Goal: Contribute content: Add original content to the website for others to see

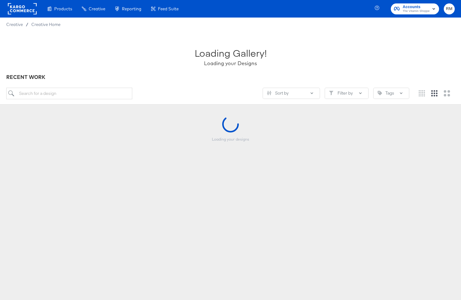
click at [448, 11] on span "RM" at bounding box center [449, 8] width 6 height 7
click at [413, 60] on link "Internal Dashboard" at bounding box center [414, 62] width 47 height 11
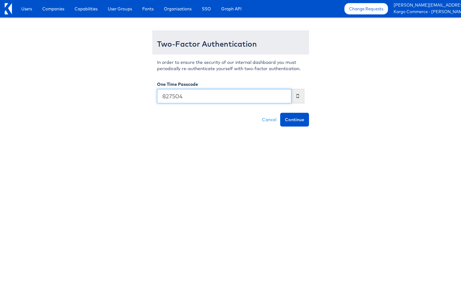
type input "827504"
click at [280, 113] on button "Continue" at bounding box center [294, 120] width 29 height 14
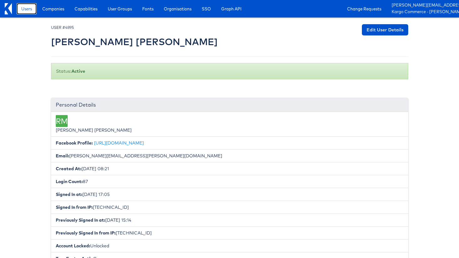
click at [32, 10] on span "Users" at bounding box center [26, 9] width 11 height 6
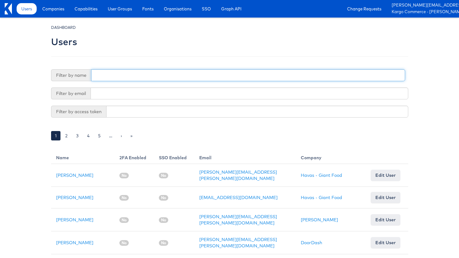
click at [228, 76] on input "text" at bounding box center [248, 75] width 314 height 12
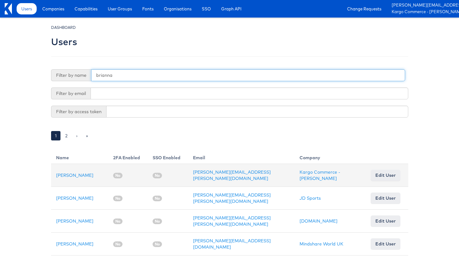
type input "brianna"
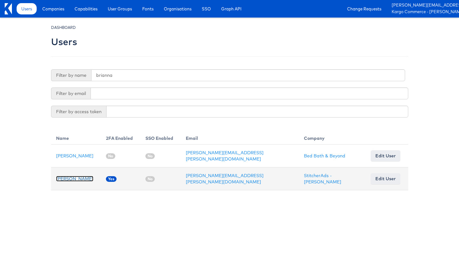
click at [74, 179] on link "Brianna Rojas" at bounding box center [74, 179] width 37 height 6
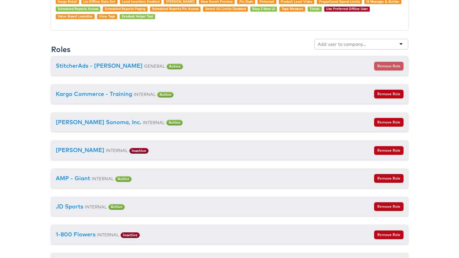
scroll to position [608, 0]
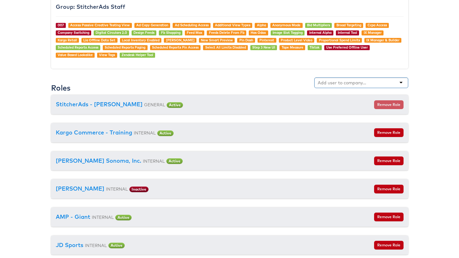
click at [368, 83] on div at bounding box center [361, 82] width 94 height 11
type input "doordash"
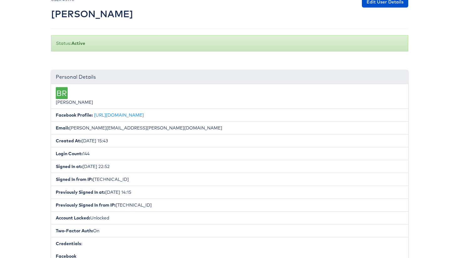
scroll to position [25, 0]
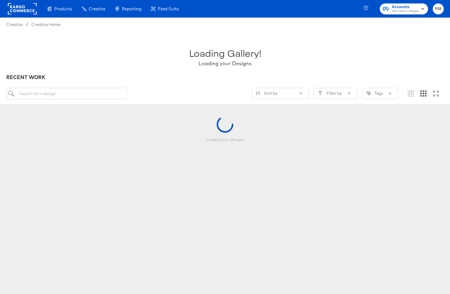
click at [421, 10] on rect "button" at bounding box center [423, 9] width 8 height 8
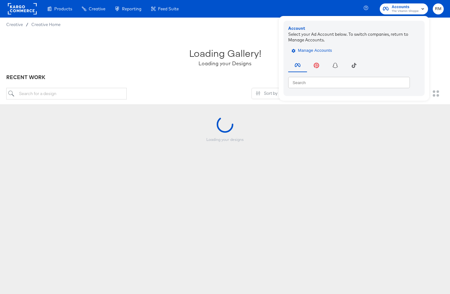
click at [320, 51] on span "Manage Accounts" at bounding box center [312, 50] width 39 height 7
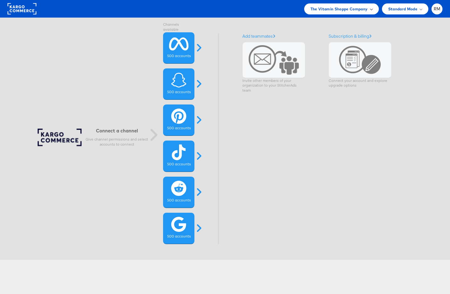
click at [362, 6] on span "The Vitamin Shoppe Company" at bounding box center [338, 9] width 57 height 7
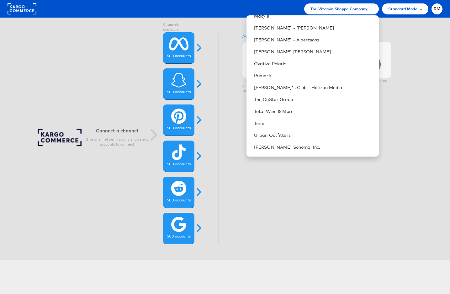
scroll to position [290, 0]
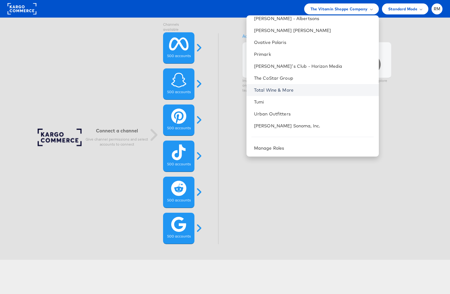
click at [324, 89] on link "Total Wine & More" at bounding box center [314, 90] width 120 height 6
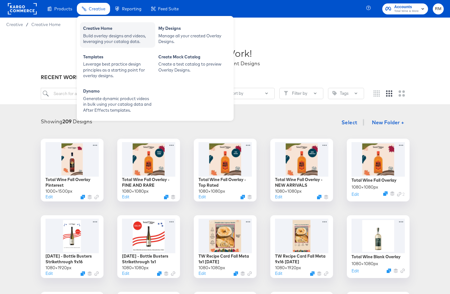
click at [93, 35] on div "Build overlay designs and videos, leveraging your catalog data." at bounding box center [117, 39] width 69 height 12
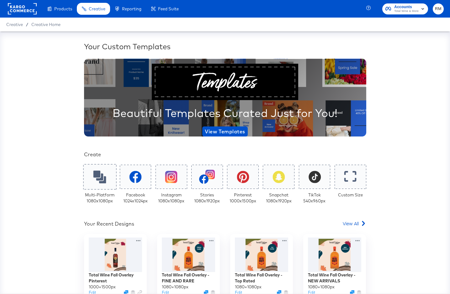
click at [99, 175] on icon at bounding box center [99, 176] width 13 height 13
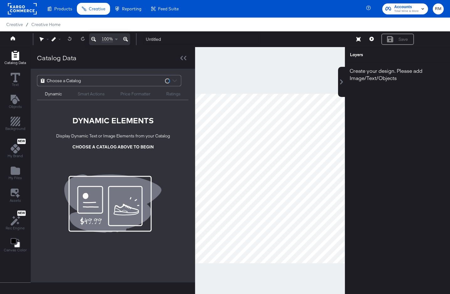
click at [119, 78] on div "Choose a Catalog" at bounding box center [108, 80] width 143 height 11
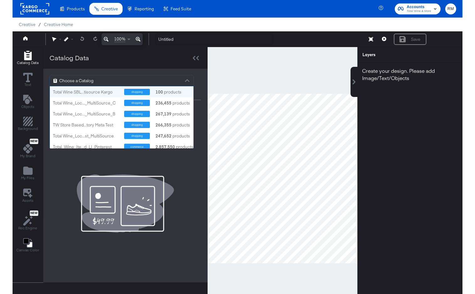
scroll to position [62, 143]
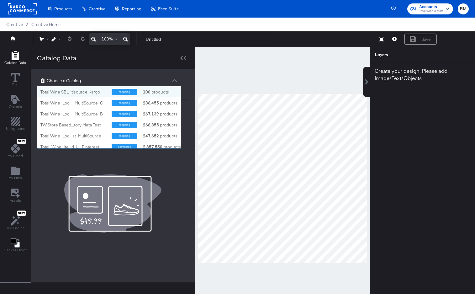
click at [90, 82] on div "Choose a Catalog" at bounding box center [108, 80] width 143 height 11
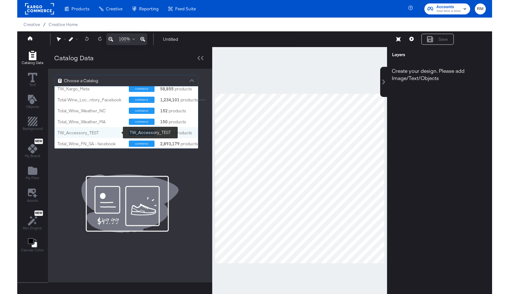
scroll to position [121, 0]
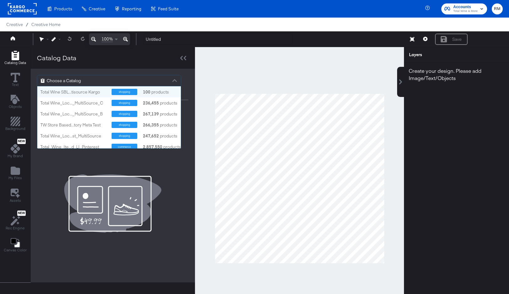
click at [103, 81] on div "Choose a Catalog" at bounding box center [108, 80] width 143 height 11
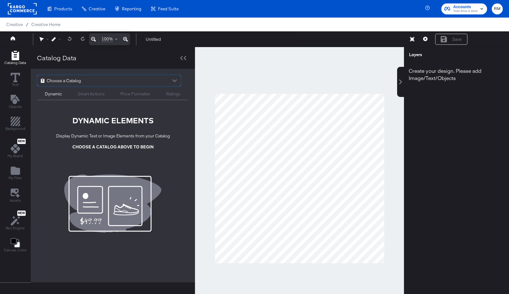
click at [91, 76] on div "Choose a Catalog" at bounding box center [108, 80] width 143 height 11
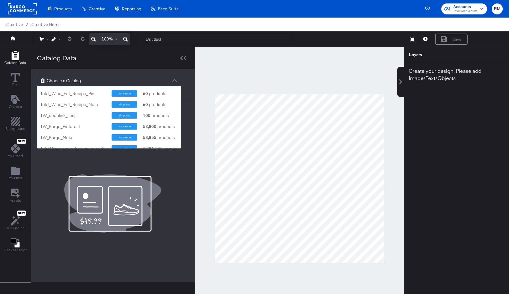
scroll to position [124, 0]
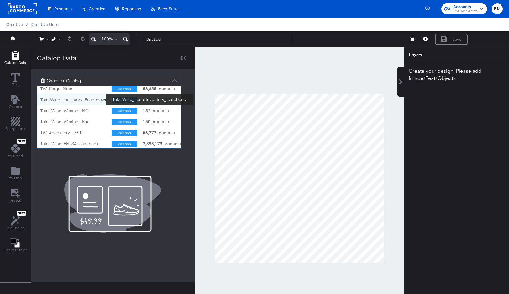
click at [92, 102] on div "Total Wine_Loc...ntory_Facebook" at bounding box center [73, 100] width 66 height 6
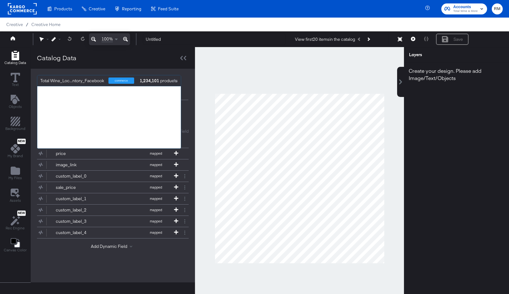
scroll to position [62, 143]
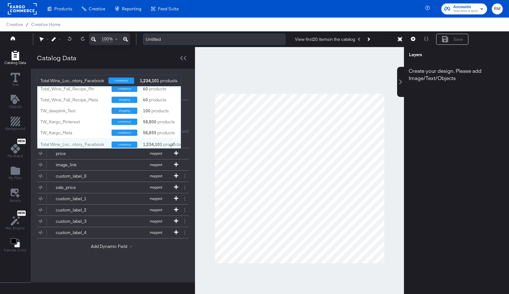
click at [160, 44] on input "Untitled" at bounding box center [214, 40] width 143 height 12
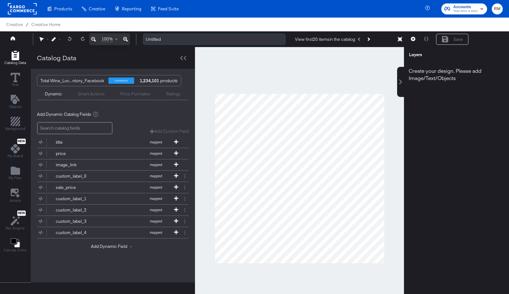
click at [160, 44] on input "Untitled" at bounding box center [214, 40] width 143 height 12
type input "Innovation Unit Demo: Text-Driven Backgrounds"
click at [172, 102] on div "Total Wine_Loc...ntory_Facebook commerce 1,234,101 products Dynamic Smart Actio…" at bounding box center [113, 88] width 164 height 38
click at [231, 56] on div at bounding box center [299, 178] width 209 height 263
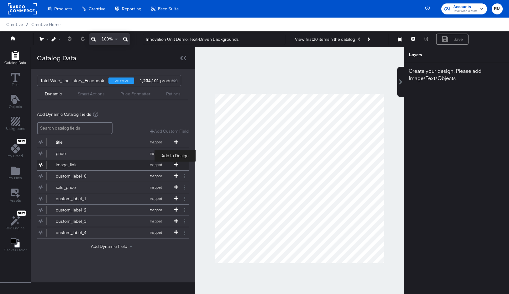
click at [174, 163] on icon at bounding box center [176, 164] width 4 height 4
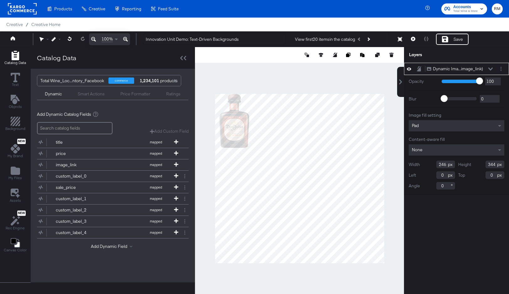
type input "531"
type input "743"
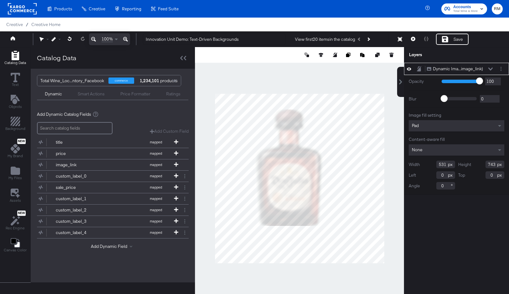
type input "284"
type input "182"
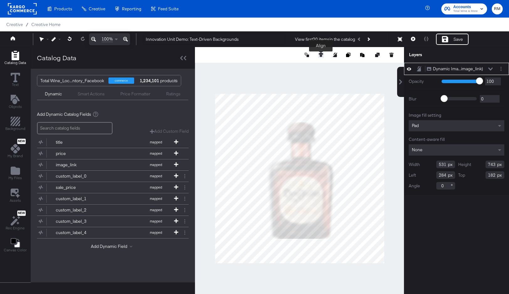
click at [321, 56] on icon at bounding box center [321, 55] width 4 height 4
click at [275, 68] on icon at bounding box center [274, 66] width 4 height 4
type input "274"
click at [305, 68] on div at bounding box center [292, 66] width 64 height 6
click at [311, 63] on div at bounding box center [292, 67] width 74 height 14
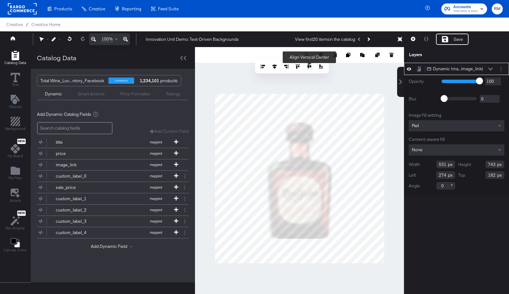
click at [310, 65] on icon at bounding box center [309, 66] width 4 height 4
type input "169"
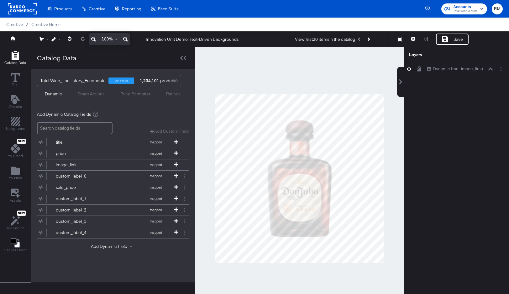
click at [314, 86] on div at bounding box center [299, 178] width 209 height 263
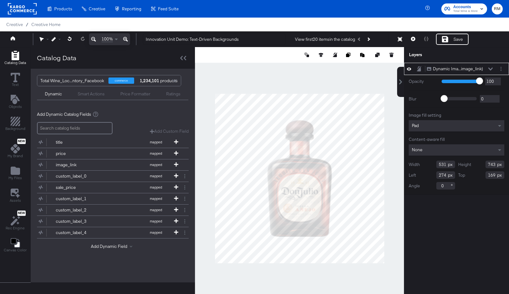
type input "472"
type input "660"
type input "251"
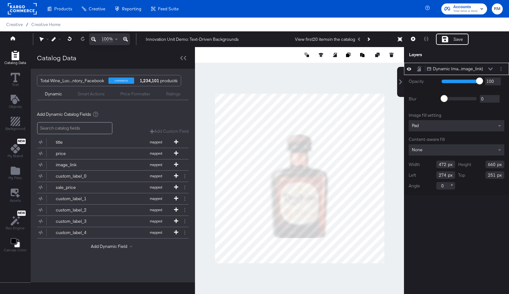
type input "338"
type input "273"
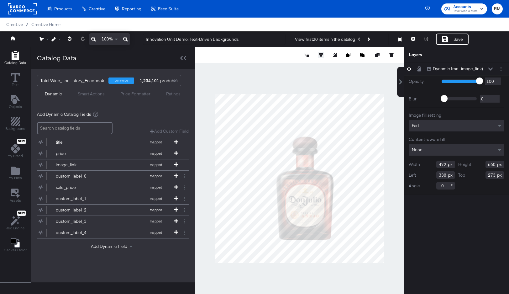
click at [319, 54] on icon at bounding box center [321, 55] width 4 height 4
click at [277, 65] on button at bounding box center [274, 66] width 6 height 6
type input "304"
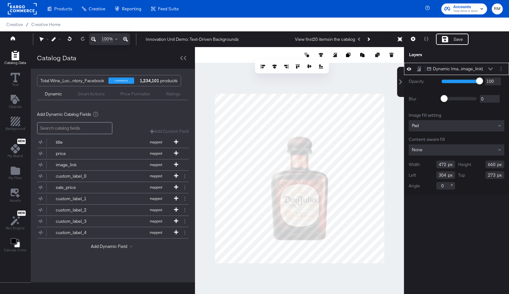
click at [304, 84] on div at bounding box center [299, 178] width 209 height 263
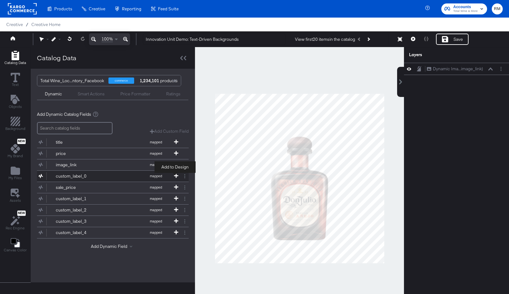
click at [176, 175] on icon at bounding box center [176, 175] width 4 height 4
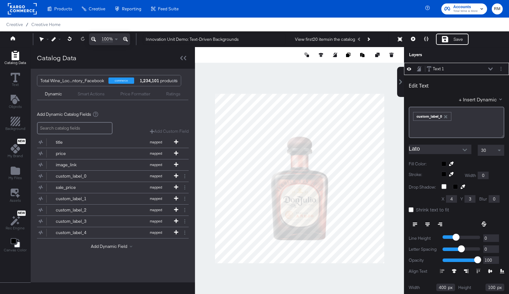
click at [444, 164] on div at bounding box center [472, 163] width 63 height 5
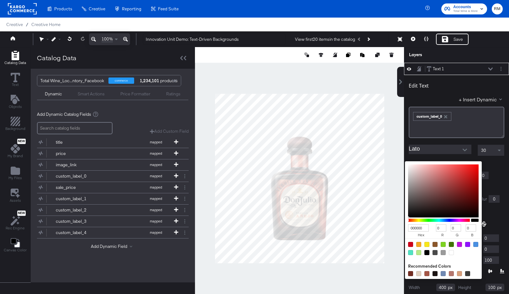
type input "997070"
type input "153"
type input "112"
type input "997171"
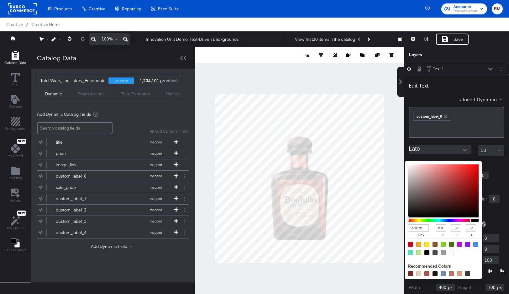
type input "113"
type input "2A2A2A"
type input "42"
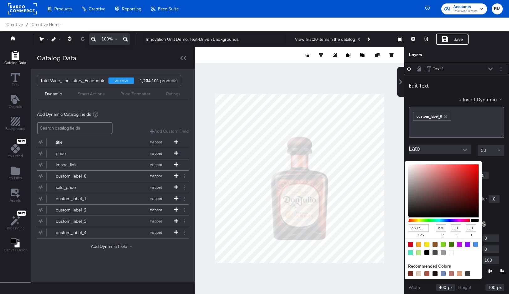
type input "42"
type input "000000"
type input "0"
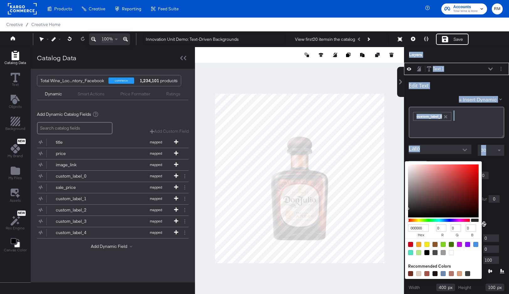
drag, startPoint x: 424, startPoint y: 187, endPoint x: 374, endPoint y: 250, distance: 80.2
click at [374, 63] on div "Catalog Data Text Objects Background New My Brand My Files Assets New Rec Engin…" at bounding box center [254, 55] width 509 height 16
click at [449, 83] on div "Edit Text" at bounding box center [457, 86] width 96 height 8
click at [442, 164] on div "000000 hex 0 r 0 g 0 b 100 a Recommended Colors" at bounding box center [472, 163] width 63 height 5
type input "524545"
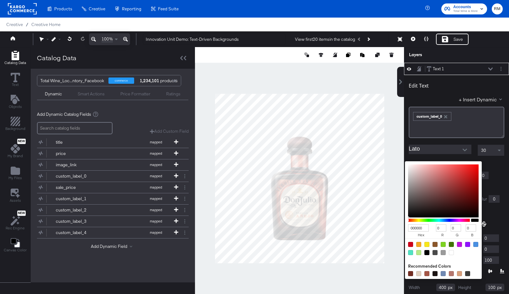
type input "82"
type input "69"
type input "625656"
type input "98"
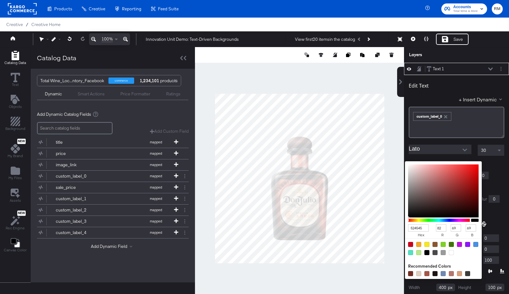
type input "86"
type input "7C7171"
type input "124"
type input "113"
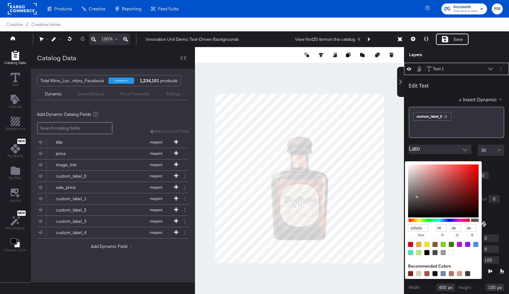
type input "113"
type input "7F7575"
type input "127"
type input "117"
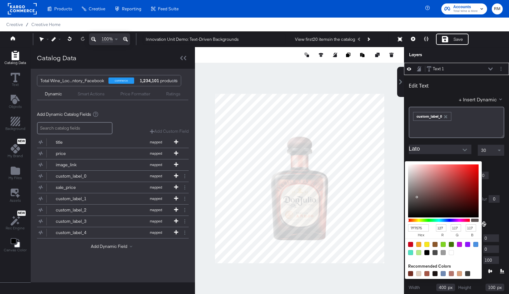
type input "807676"
type input "128"
type input "118"
type input "5E5959"
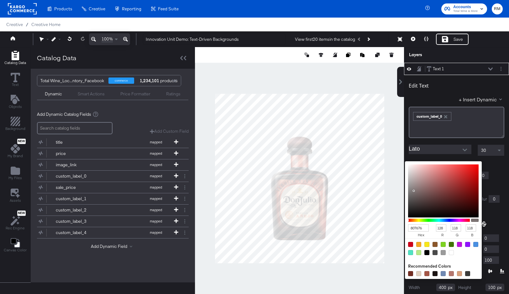
type input "94"
type input "89"
type input "171717"
type input "23"
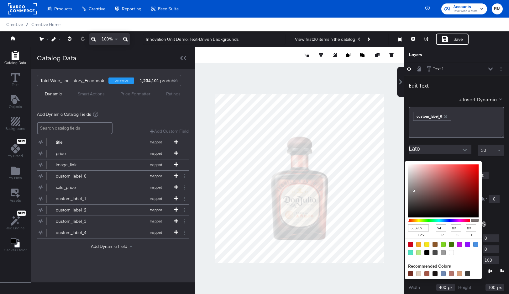
type input "23"
type input "000000"
type input "0"
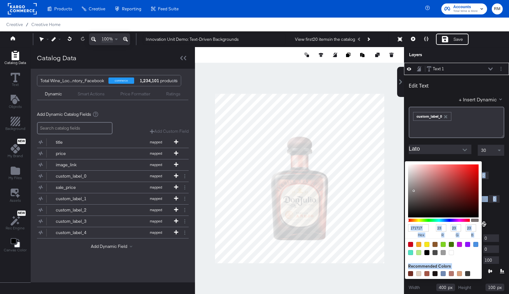
type input "0"
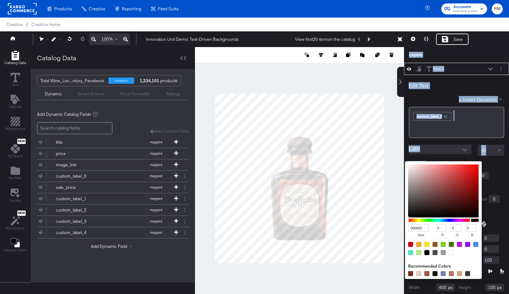
drag, startPoint x: 419, startPoint y: 200, endPoint x: 394, endPoint y: 236, distance: 43.0
click at [395, 63] on div "Catalog Data Text Objects Background New My Brand My Files Assets New Rec Engin…" at bounding box center [254, 55] width 509 height 16
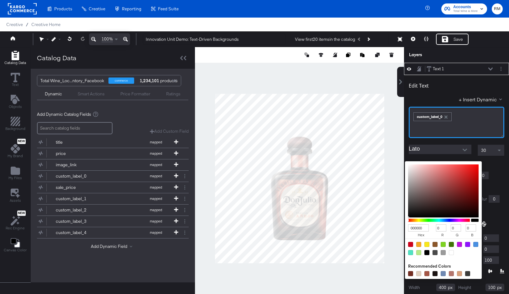
click at [449, 127] on div "﻿ ﻿ custom_label_0 ﻿" at bounding box center [457, 122] width 96 height 31
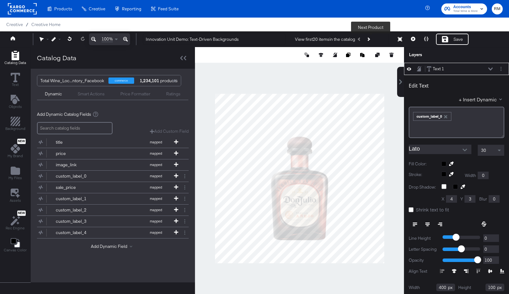
click at [370, 39] on icon "Next Product" at bounding box center [368, 38] width 3 height 3
type input "340"
type input "106"
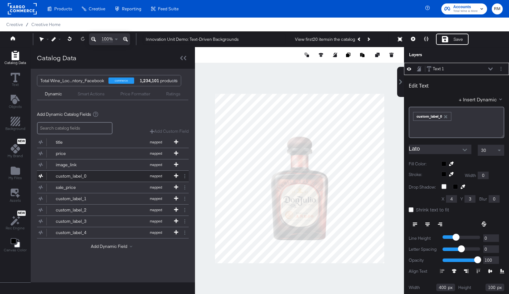
scroll to position [16, 0]
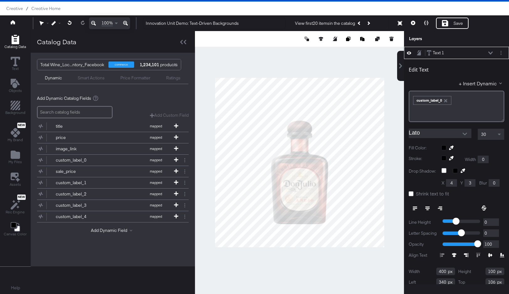
click at [446, 101] on icon "button" at bounding box center [445, 100] width 3 height 3
click at [449, 84] on button "+ Insert Dynamic" at bounding box center [481, 83] width 45 height 7
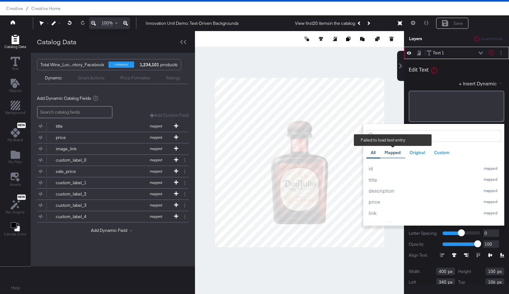
click at [393, 155] on div "Mapped" at bounding box center [392, 152] width 25 height 12
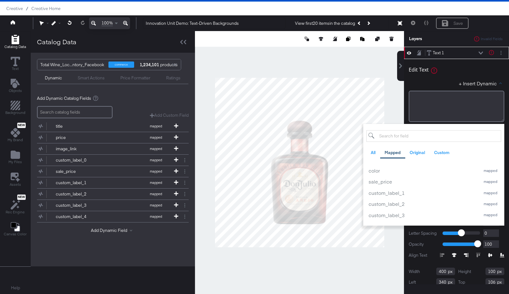
scroll to position [229, 0]
click at [397, 196] on div "custom_label_1" at bounding box center [422, 194] width 108 height 7
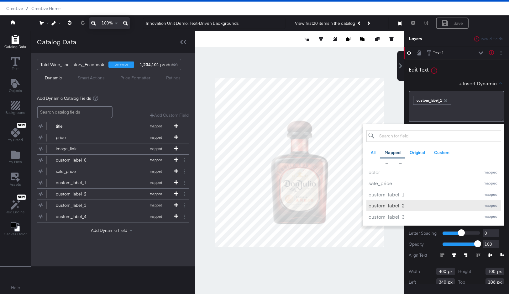
click at [398, 201] on button "custom_label_2 mapped" at bounding box center [433, 205] width 135 height 11
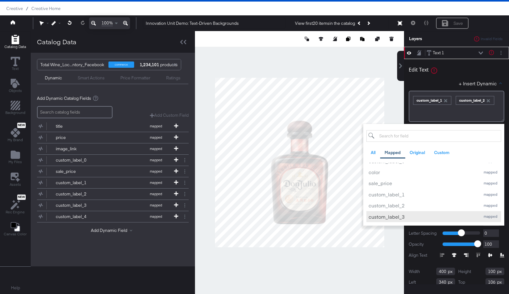
click at [402, 221] on button "custom_label_3 mapped" at bounding box center [433, 216] width 135 height 11
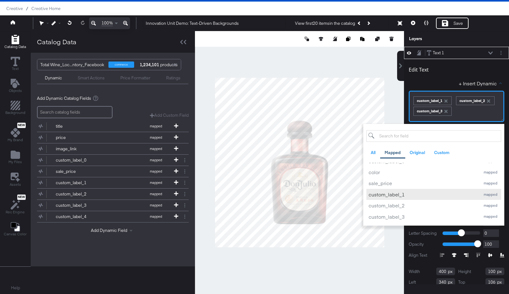
scroll to position [240, 0]
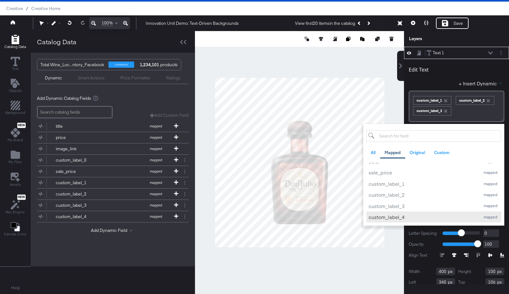
click at [405, 214] on div "custom_label_4" at bounding box center [422, 216] width 108 height 7
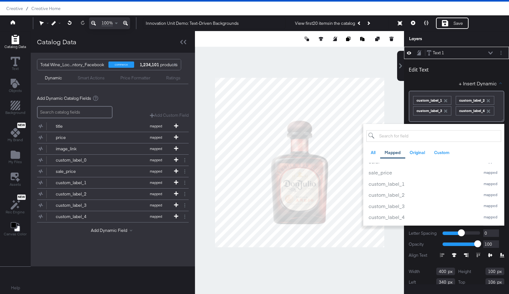
click at [436, 90] on div "Edit Text + Insert Dynamic All Mapped Original Custom Add a field from your cat…" at bounding box center [457, 91] width 96 height 60
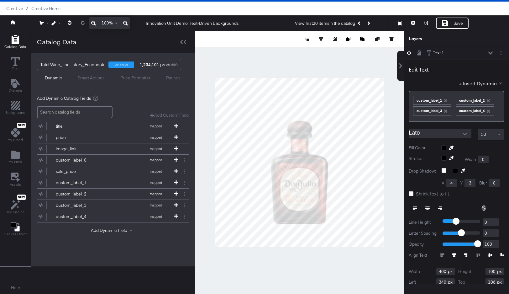
type input "244"
click at [370, 25] on button "Next Product" at bounding box center [368, 23] width 9 height 11
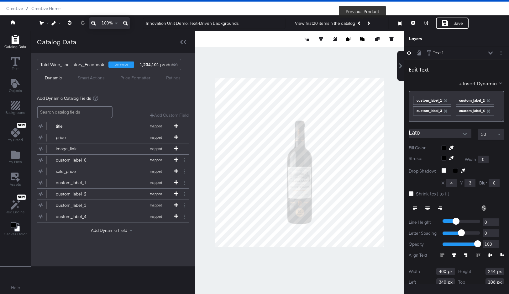
click at [360, 24] on icon "Previous Product" at bounding box center [359, 22] width 3 height 3
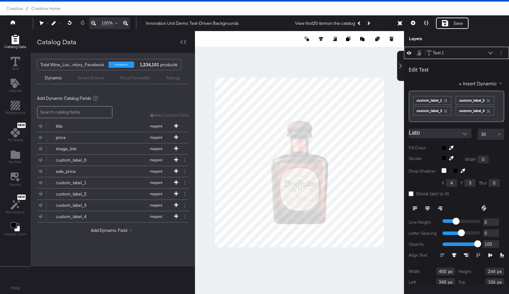
type input "632"
type input "108"
click at [449, 51] on button "Layer Options" at bounding box center [501, 53] width 7 height 7
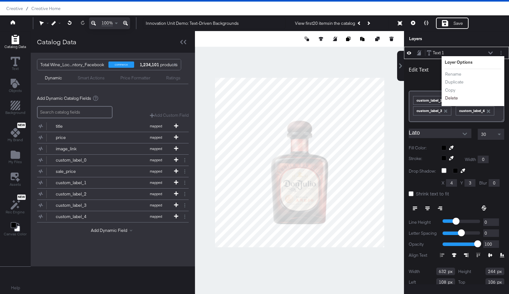
click at [449, 101] on button "Delete" at bounding box center [451, 98] width 13 height 7
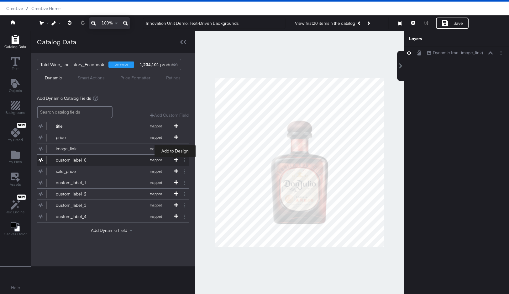
click at [176, 158] on icon at bounding box center [176, 159] width 4 height 4
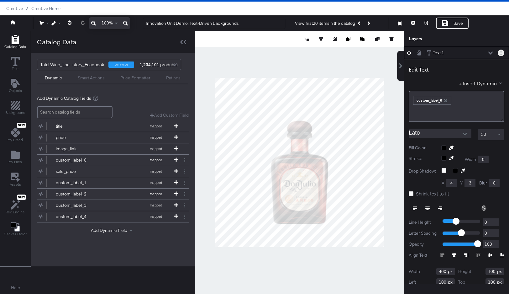
click at [449, 52] on button "Layer Options" at bounding box center [501, 53] width 7 height 7
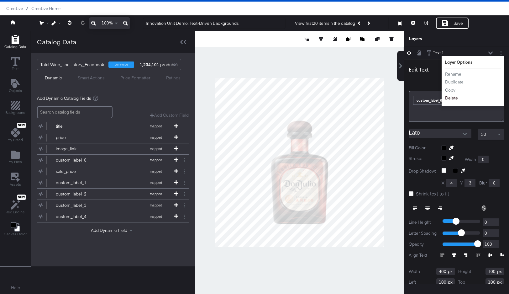
click at [449, 98] on button "Delete" at bounding box center [451, 98] width 13 height 7
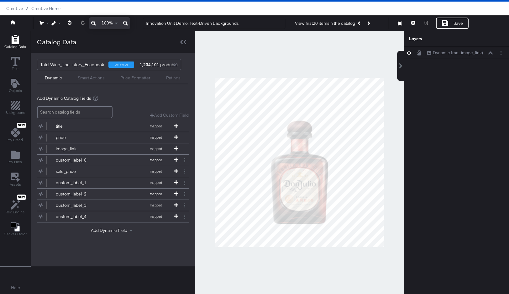
click at [113, 233] on div "Add Dynamic Field" at bounding box center [113, 231] width 152 height 8
click at [115, 226] on div "title mapped "Mapped Info" - catalog values with additional formatting, rules a…" at bounding box center [113, 176] width 152 height 117
click at [115, 227] on button "Add Dynamic Field" at bounding box center [113, 230] width 44 height 6
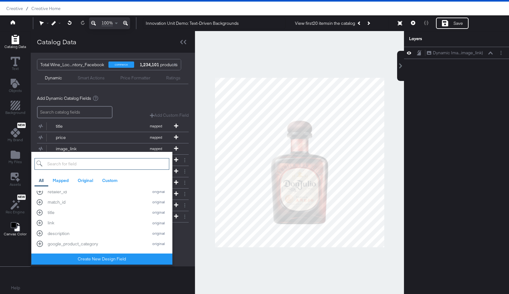
scroll to position [405, 0]
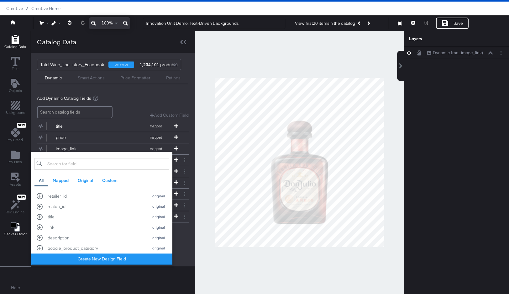
click at [6, 233] on span "Canvas Color" at bounding box center [15, 233] width 23 height 5
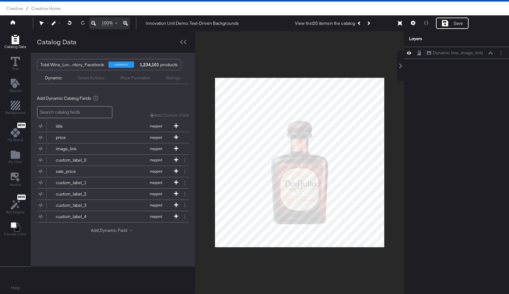
click at [122, 230] on button "Add Dynamic Field" at bounding box center [113, 230] width 44 height 6
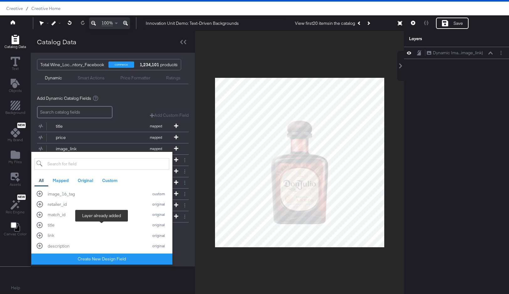
scroll to position [710, 0]
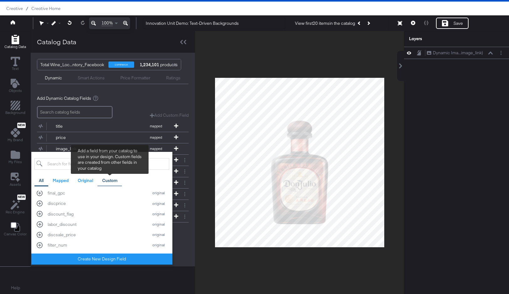
click at [112, 180] on div "Custom" at bounding box center [109, 180] width 15 height 6
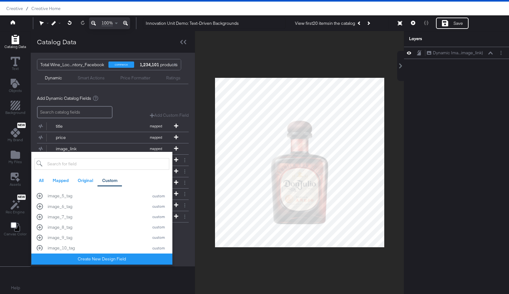
scroll to position [0, 0]
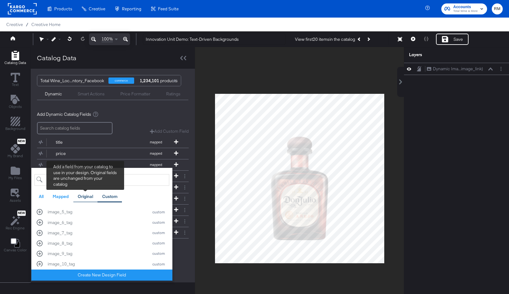
click at [86, 198] on div "Original" at bounding box center [85, 196] width 15 height 6
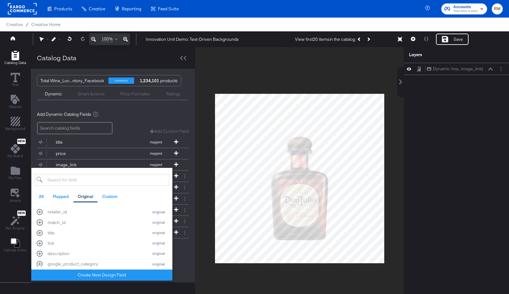
click at [198, 160] on div at bounding box center [299, 178] width 209 height 263
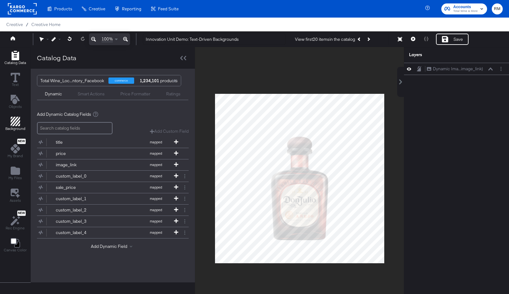
click at [18, 118] on icon "Add Rectangle" at bounding box center [15, 121] width 9 height 9
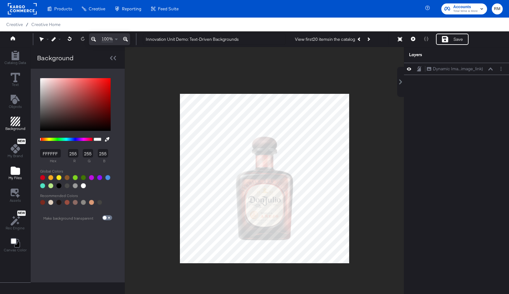
click at [12, 180] on span "My Files" at bounding box center [14, 177] width 13 height 5
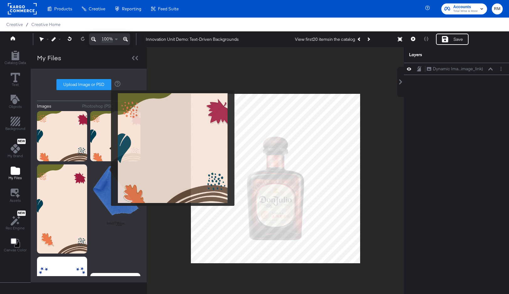
click at [107, 148] on img at bounding box center [115, 136] width 50 height 50
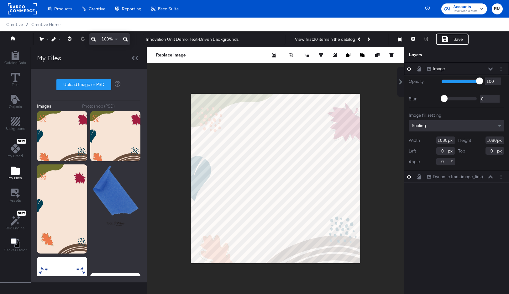
click at [436, 125] on div "Scaling" at bounding box center [457, 125] width 96 height 11
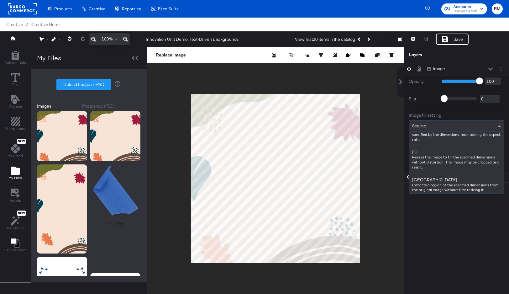
scroll to position [88, 0]
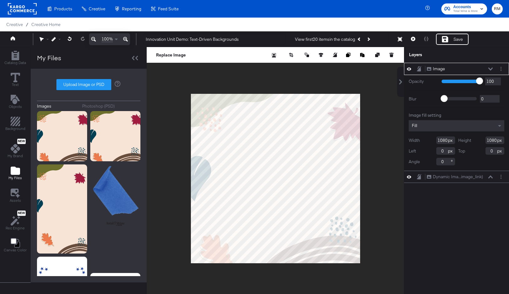
click at [449, 68] on icon at bounding box center [490, 68] width 4 height 3
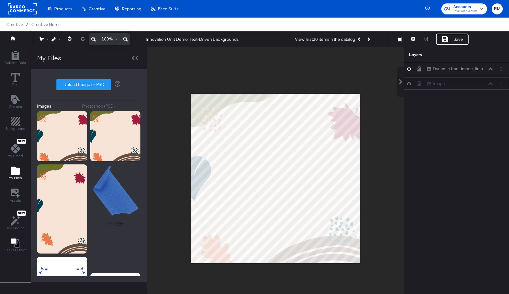
drag, startPoint x: 481, startPoint y: 69, endPoint x: 481, endPoint y: 86, distance: 16.6
click at [449, 86] on div "Image Image" at bounding box center [459, 83] width 66 height 7
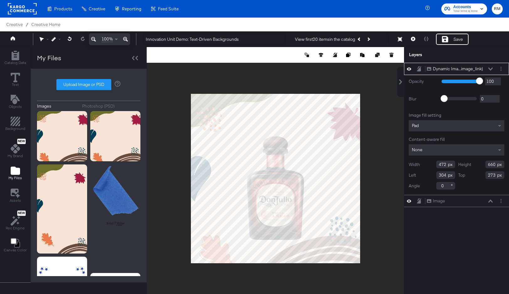
type input "265"
type input "438"
type input "613"
type input "312"
type input "321"
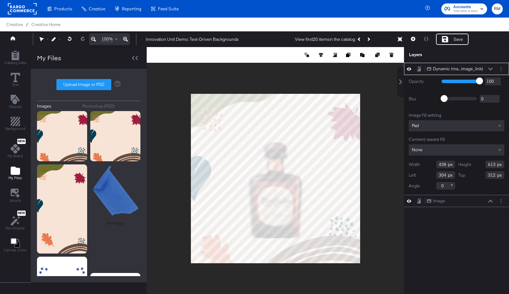
type input "304"
click at [394, 258] on div at bounding box center [275, 178] width 257 height 263
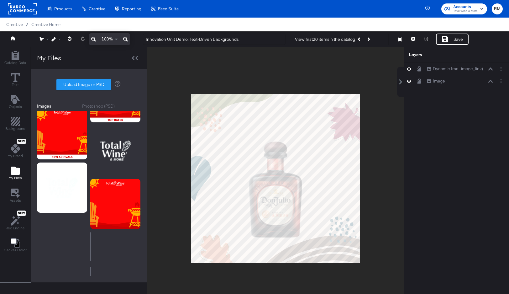
scroll to position [565, 0]
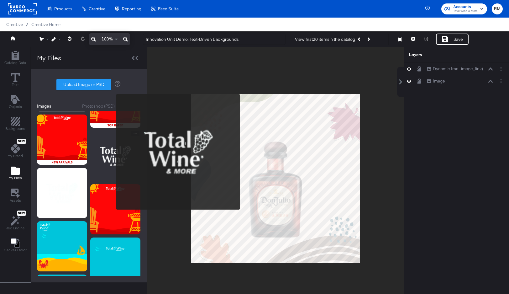
click at [112, 152] on img at bounding box center [115, 156] width 50 height 50
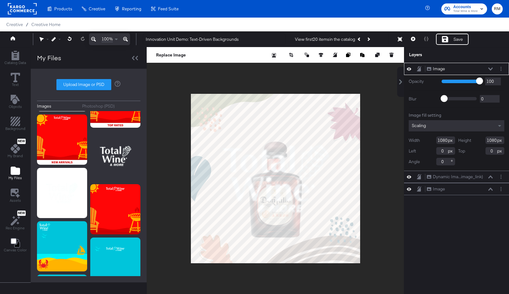
type input "286"
type input "726"
type input "882"
type input "397"
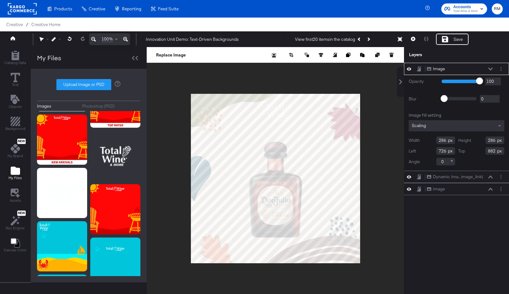
type input "-28"
type input "331"
type input "332"
type input "0"
type input "794"
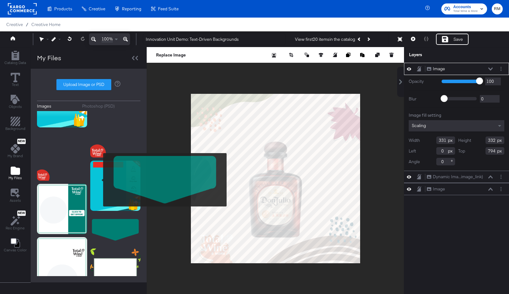
scroll to position [1273, 0]
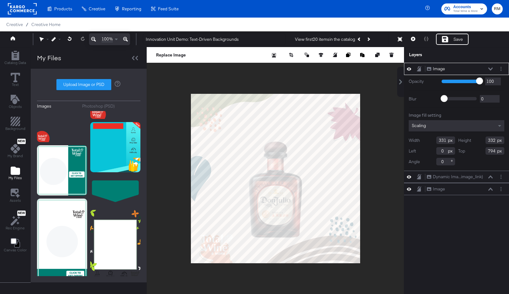
type input "288"
type input "289"
type input "802"
type input "339"
type input "340"
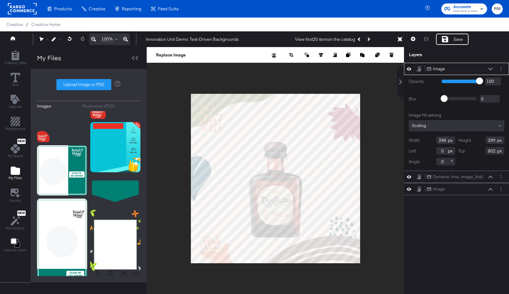
type input "740"
type input "-18"
type input "780"
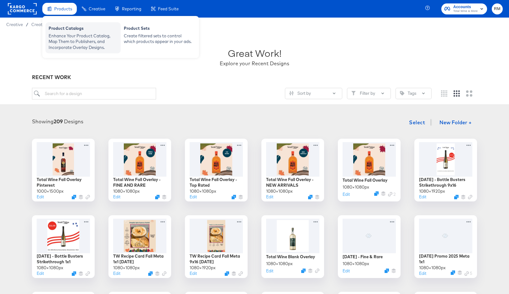
click at [67, 30] on div "Product Catalogs" at bounding box center [83, 29] width 69 height 8
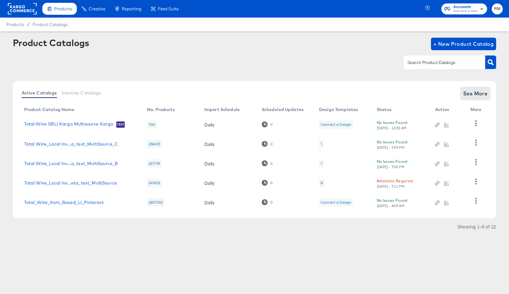
click at [476, 91] on span "See More" at bounding box center [475, 93] width 24 height 9
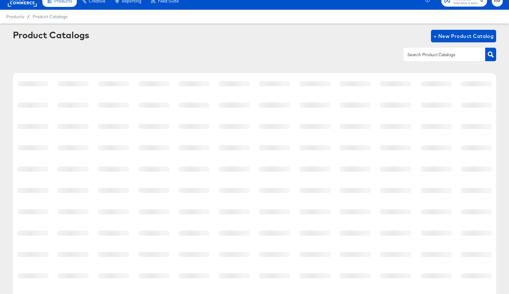
scroll to position [57, 0]
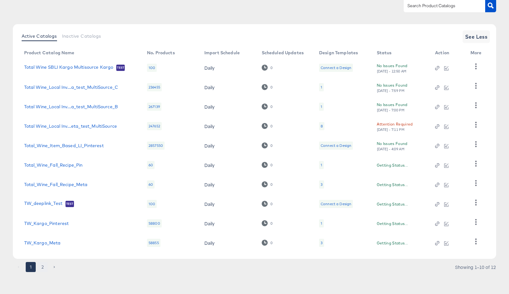
click at [43, 263] on button "2" at bounding box center [43, 267] width 10 height 10
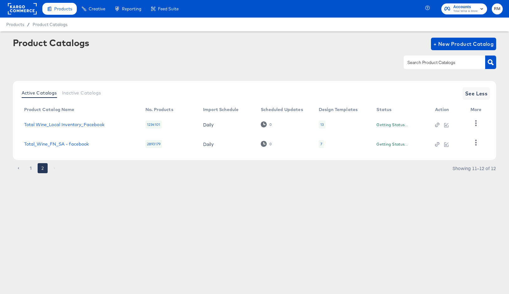
scroll to position [0, 0]
click at [83, 124] on link "Total Wine_Local Inventory_Facebook" at bounding box center [64, 124] width 80 height 5
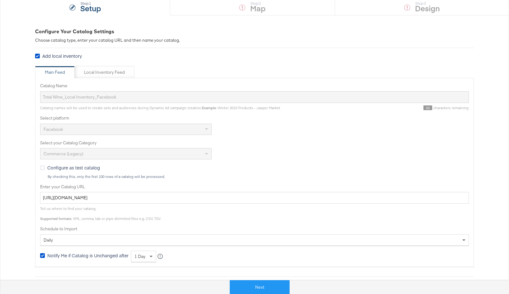
scroll to position [66, 0]
click at [197, 197] on input "[URL][DOMAIN_NAME]" at bounding box center [254, 197] width 429 height 12
click at [240, 284] on button "Next" at bounding box center [260, 287] width 60 height 14
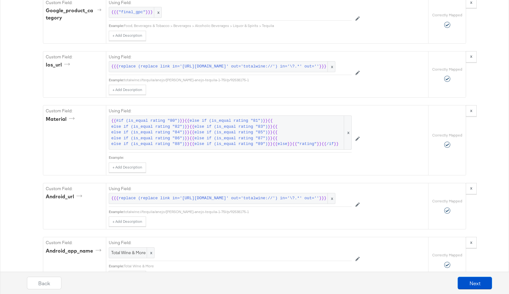
scroll to position [869, 0]
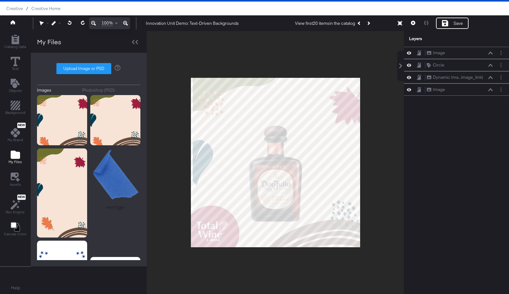
scroll to position [1216, 0]
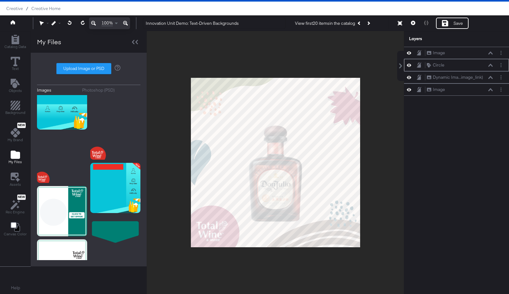
click at [492, 66] on icon at bounding box center [490, 65] width 4 height 3
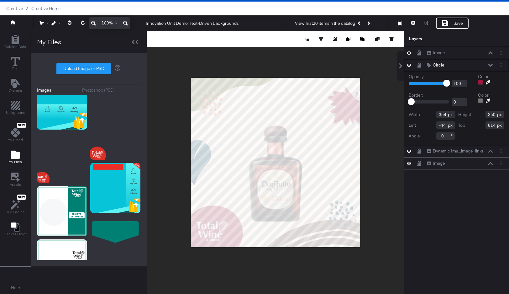
type input "365"
type input "829"
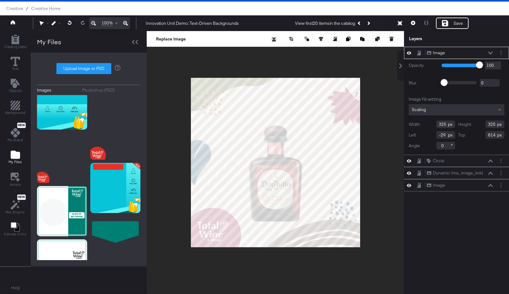
type input "-24"
type input "816"
type input "-19"
click at [243, 286] on div at bounding box center [275, 162] width 257 height 263
type input "354"
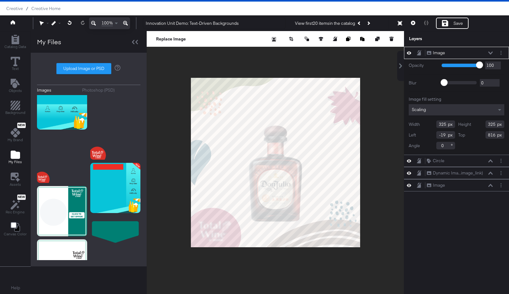
type input "354"
type input "787"
type input "-20"
type input "788"
type input "-24"
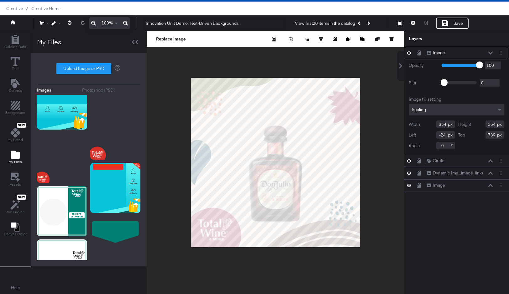
type input "790"
type input "-33"
type input "797"
type input "-32"
click at [236, 268] on div at bounding box center [275, 162] width 257 height 263
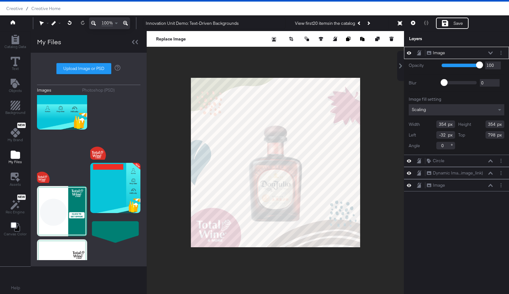
type input "799"
click at [251, 267] on div at bounding box center [275, 162] width 257 height 263
type input "801"
click at [490, 160] on icon at bounding box center [490, 160] width 4 height 3
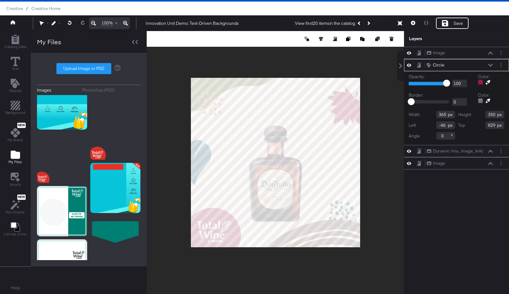
type input "-47"
type input "842"
type input "368"
type input "336"
type input "839"
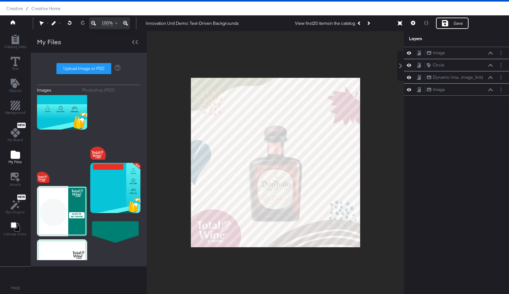
click at [264, 279] on div at bounding box center [275, 162] width 257 height 263
click at [458, 25] on div "Save" at bounding box center [457, 23] width 9 height 6
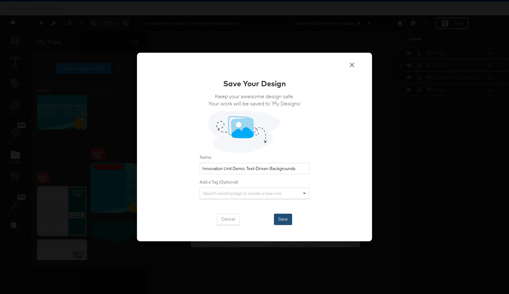
click at [282, 224] on button "Save" at bounding box center [283, 218] width 18 height 11
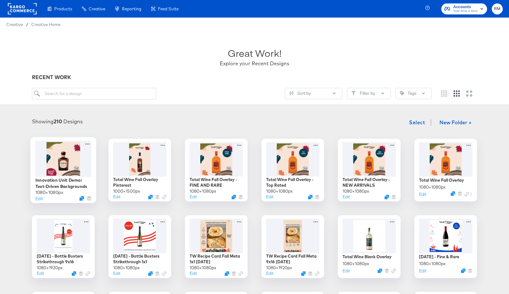
click at [60, 162] on div at bounding box center [63, 158] width 56 height 36
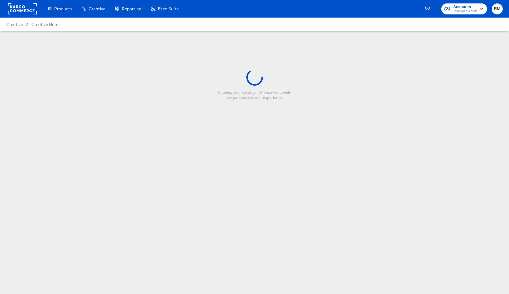
type input "Innovation Unit Demo: Text-Driven Backgrounds"
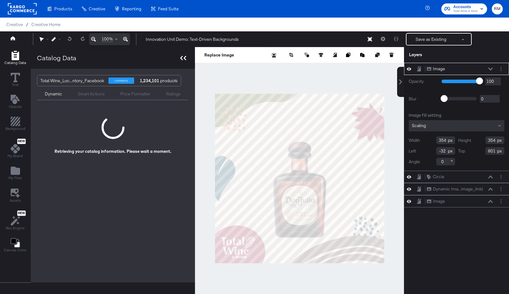
click at [182, 60] on icon at bounding box center [183, 58] width 6 height 4
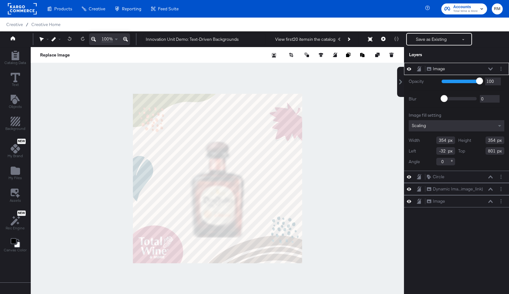
type input "318"
type input "316"
type input "839"
type input "297"
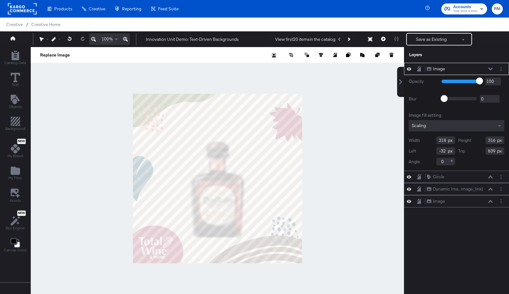
type input "858"
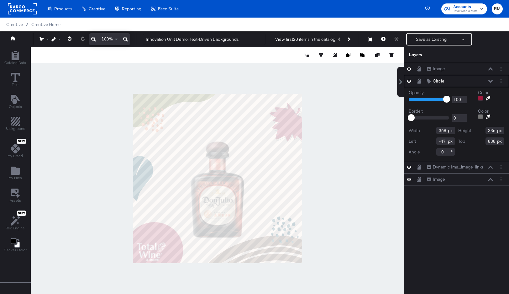
type input "816"
type input "358"
type input "-67"
type input "838"
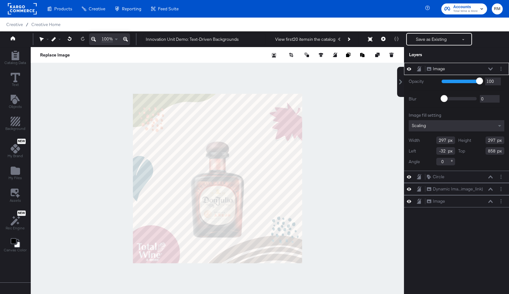
type input "0"
type input "830"
type input "321"
type input "316"
type input "811"
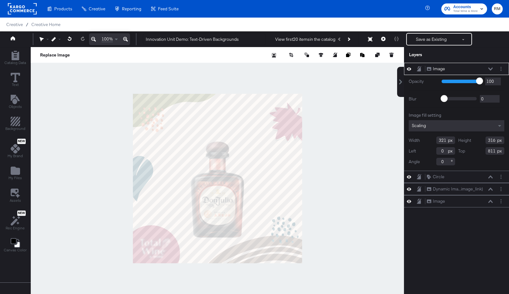
type input "-20"
type input "823"
type input "-21"
type input "825"
type input "-24"
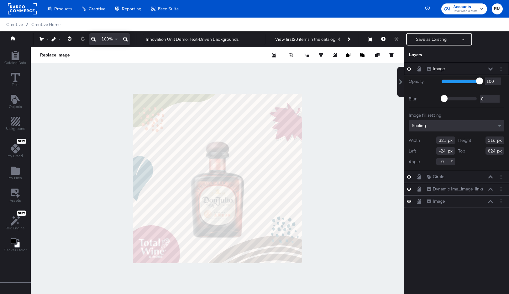
type input "823"
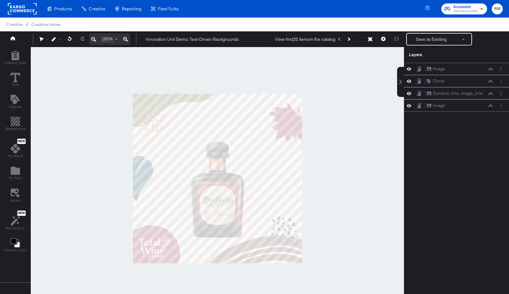
click at [186, 284] on div at bounding box center [217, 178] width 373 height 263
click at [360, 67] on div at bounding box center [217, 178] width 373 height 263
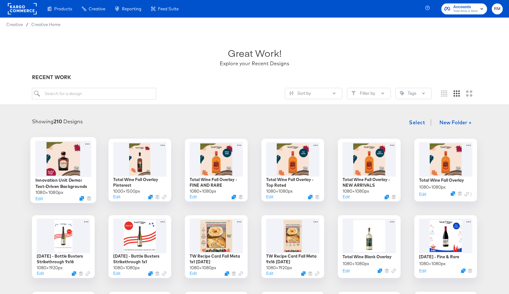
click at [68, 170] on div at bounding box center [63, 158] width 56 height 36
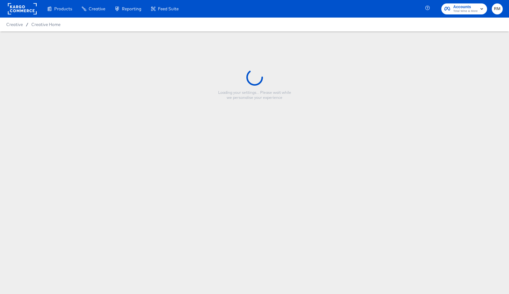
type input "Innovation Unit Demo: Text-Driven Backgrounds"
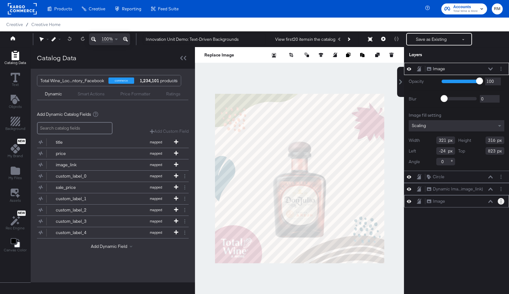
click at [500, 200] on button "Layer Options" at bounding box center [501, 201] width 7 height 7
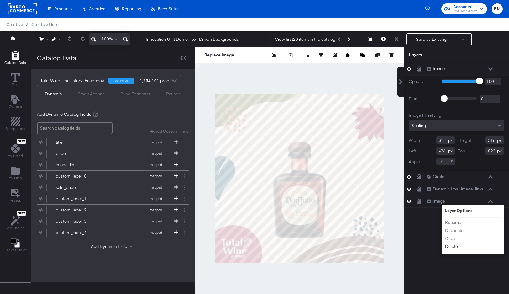
click at [452, 246] on button "Delete" at bounding box center [451, 246] width 13 height 7
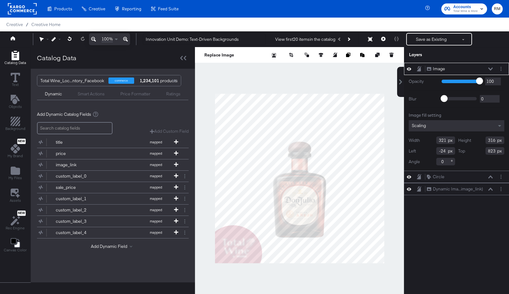
type input "254"
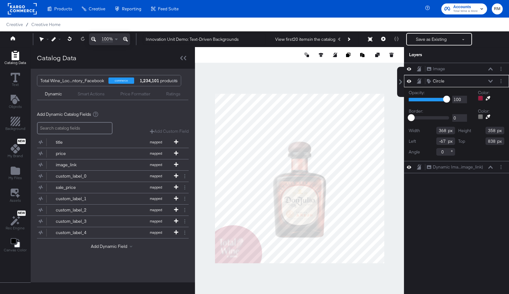
type input "405"
type input "-84"
type input "854"
type input "458"
type input "-137"
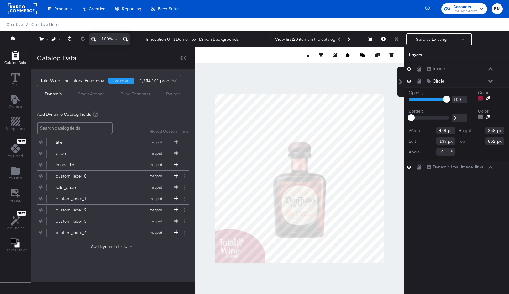
type input "840"
type input "486"
type input "381"
type input "764"
type input "456"
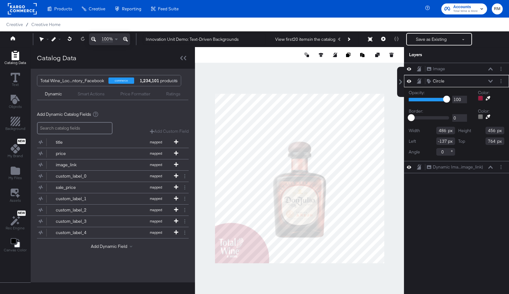
type input "-140"
type input "838"
click at [264, 275] on div at bounding box center [299, 178] width 209 height 263
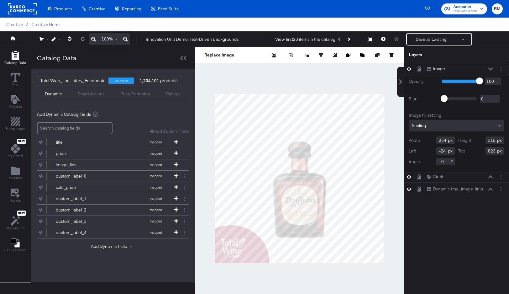
type input "0"
type input "819"
type input "321"
click at [431, 119] on div "Image fill setting Scaling Width 321 Height 316 Left 0 Top 819 Angle 0" at bounding box center [457, 138] width 96 height 53
click at [429, 126] on div "Scaling" at bounding box center [457, 125] width 96 height 11
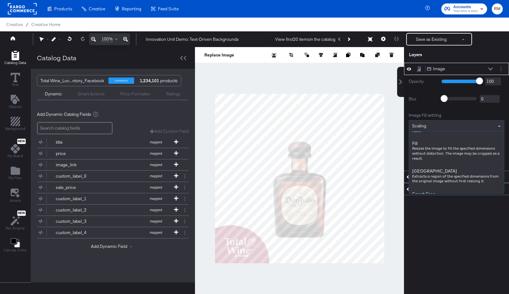
scroll to position [82, 0]
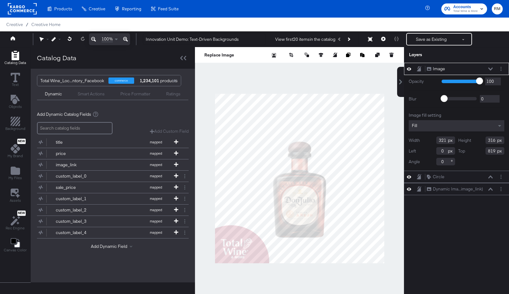
type input "-24"
type input "826"
type input "-23"
type input "823"
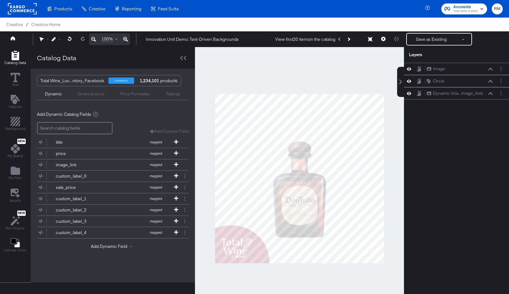
click at [279, 277] on div at bounding box center [299, 178] width 209 height 263
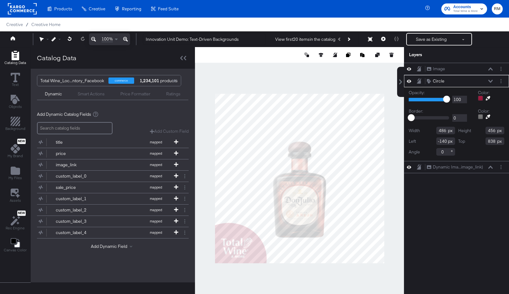
type input "-156"
type input "823"
click at [274, 280] on div at bounding box center [299, 178] width 209 height 263
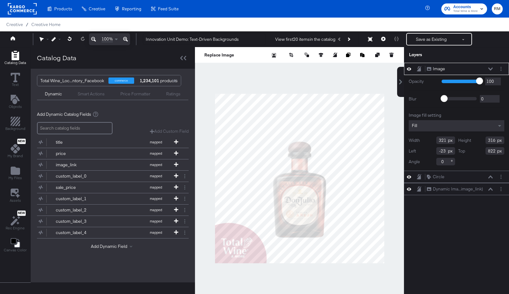
type input "821"
click at [261, 284] on div at bounding box center [299, 178] width 209 height 263
type input "824"
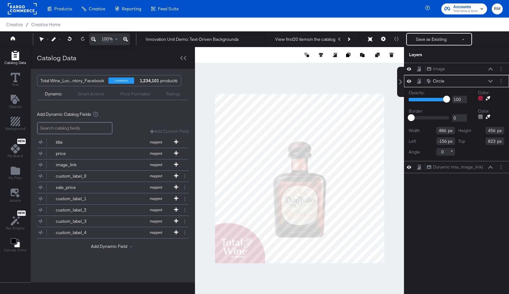
type input "824"
type input "477"
type input "455"
type input "488"
type input "-153"
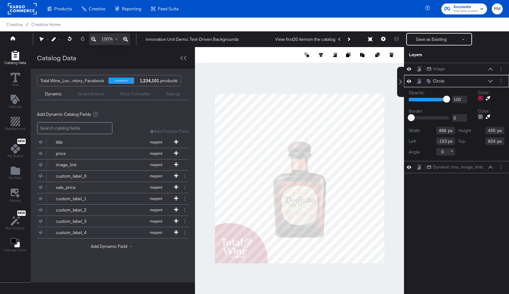
click at [268, 278] on div at bounding box center [299, 178] width 209 height 263
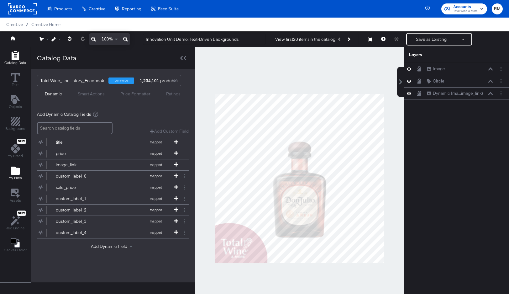
click at [19, 164] on div "Catalog Data Text Objects Background New My Brand My Files Assets New Rec Engin…" at bounding box center [15, 151] width 30 height 209
click at [17, 172] on icon "Add Files" at bounding box center [15, 170] width 9 height 8
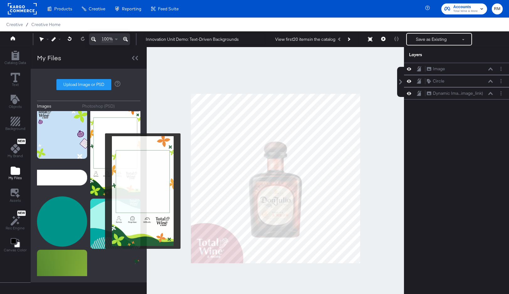
scroll to position [1439, 0]
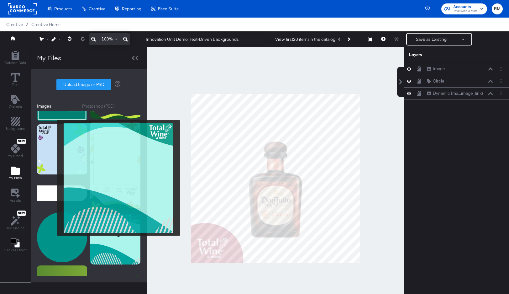
click at [118, 240] on img at bounding box center [115, 239] width 50 height 50
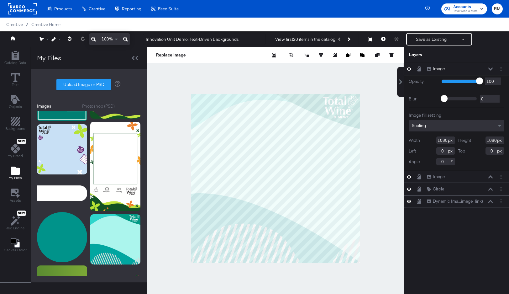
click at [429, 128] on div "Scaling" at bounding box center [457, 125] width 96 height 11
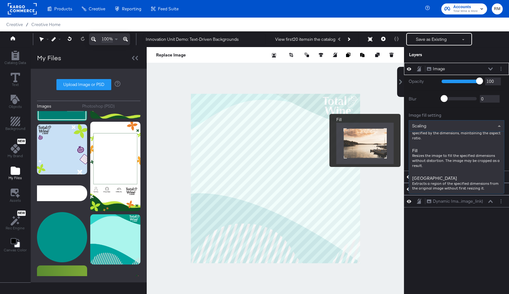
scroll to position [91, 0]
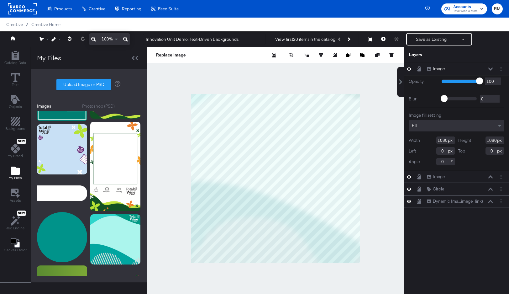
click at [388, 62] on div "Replace Image" at bounding box center [275, 178] width 257 height 263
type input "1271"
type input "-191"
click at [93, 40] on icon at bounding box center [93, 39] width 5 height 8
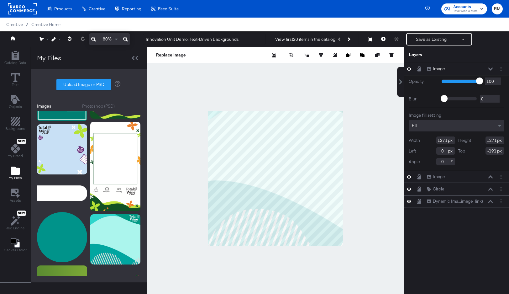
click at [93, 40] on icon at bounding box center [93, 39] width 5 height 8
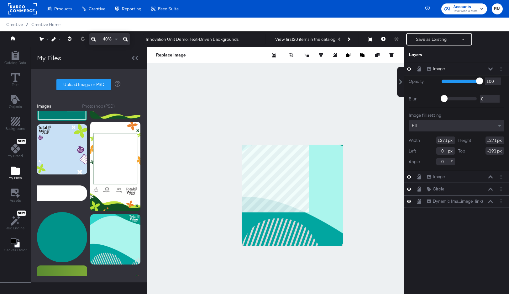
click at [93, 40] on icon at bounding box center [93, 39] width 5 height 8
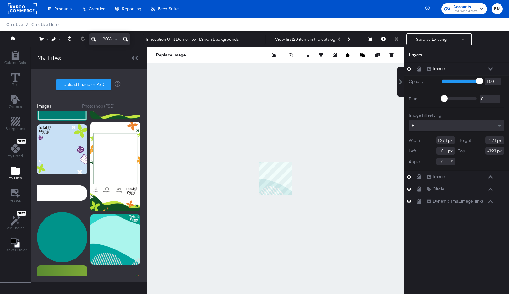
click at [125, 39] on icon at bounding box center [125, 39] width 5 height 8
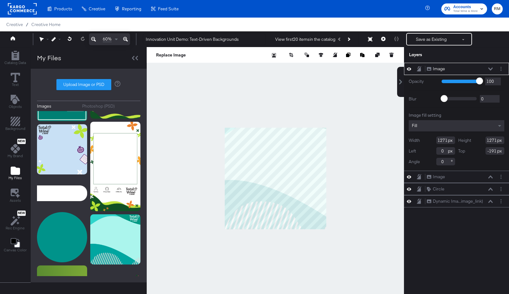
type input "-390"
type input "163"
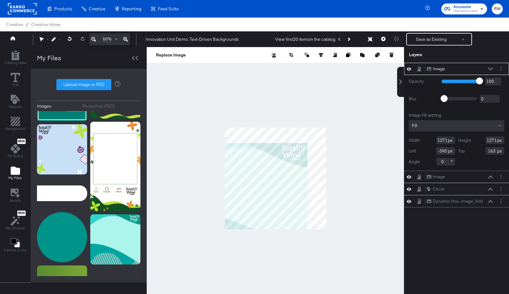
click at [322, 125] on div at bounding box center [275, 178] width 257 height 263
type input "1447"
type input "1446"
type input "-13"
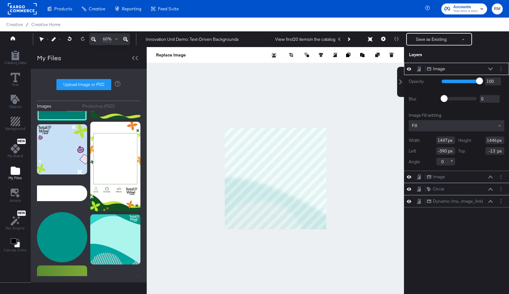
type input "103"
type input "-480"
click at [333, 119] on div at bounding box center [275, 178] width 257 height 263
type input "-23"
type input "-356"
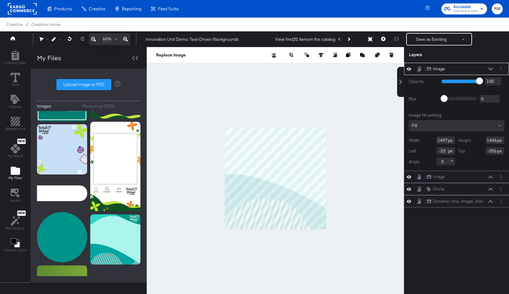
click at [331, 248] on div at bounding box center [275, 178] width 257 height 263
click at [491, 67] on button at bounding box center [490, 69] width 5 height 4
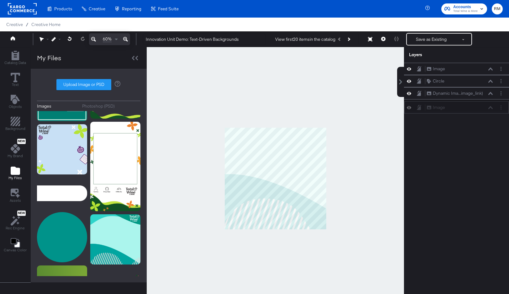
drag, startPoint x: 478, startPoint y: 68, endPoint x: 479, endPoint y: 109, distance: 40.7
click at [479, 109] on div "Image Image" at bounding box center [459, 107] width 66 height 7
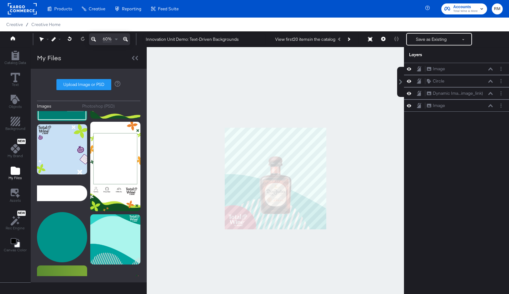
click at [123, 39] on button at bounding box center [125, 39] width 9 height 12
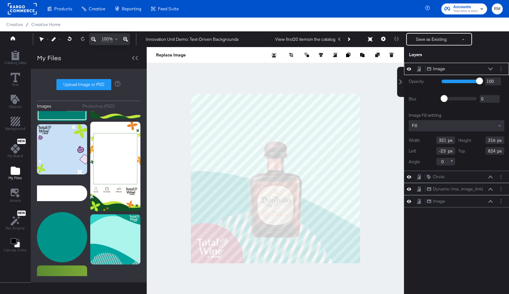
type input "-25"
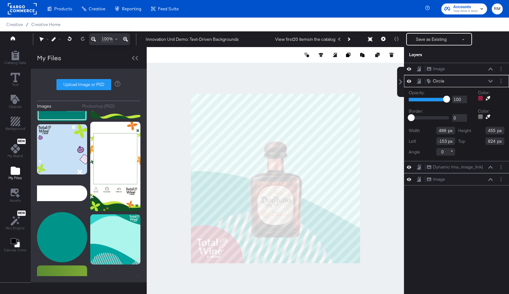
type input "-155"
type input "842"
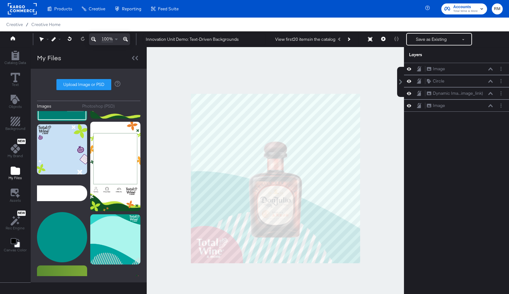
click at [259, 268] on div at bounding box center [275, 178] width 257 height 263
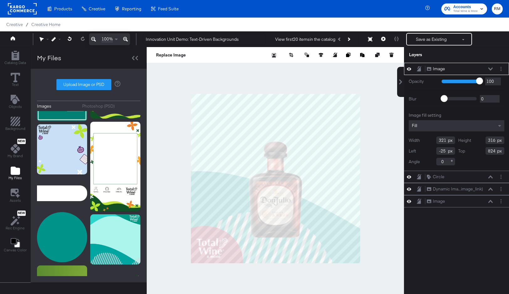
type input "825"
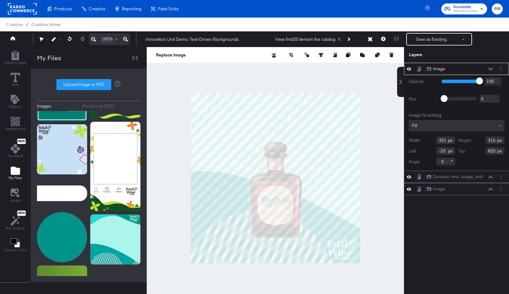
type input "801"
type input "833"
click at [350, 282] on div at bounding box center [275, 178] width 257 height 263
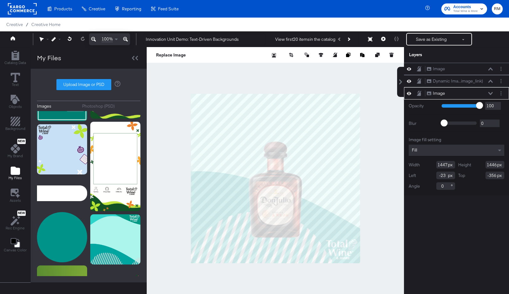
click at [447, 163] on input "1447" at bounding box center [445, 165] width 19 height 8
click at [447, 161] on input "1447" at bounding box center [445, 165] width 19 height 8
click at [451, 167] on div "Width 1447" at bounding box center [432, 165] width 46 height 8
type input "1080"
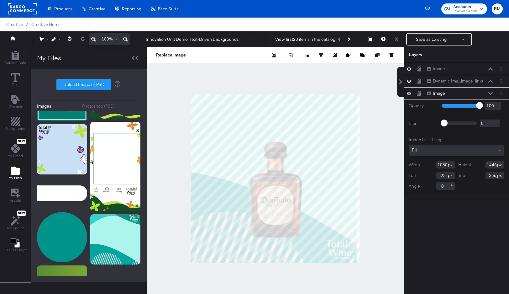
type input "748"
type input "1005"
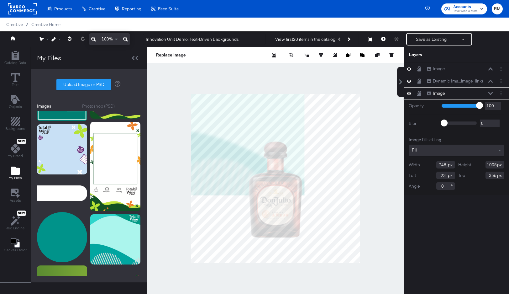
type input "211"
type input "-172"
type input "374"
type input "-22"
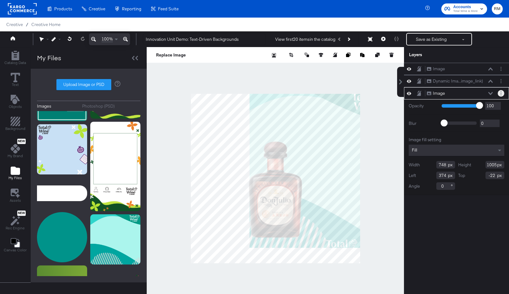
click at [502, 94] on button "Layer Options" at bounding box center [501, 93] width 7 height 7
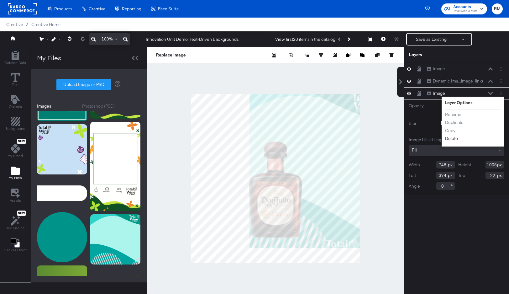
click at [453, 140] on button "Delete" at bounding box center [451, 138] width 13 height 7
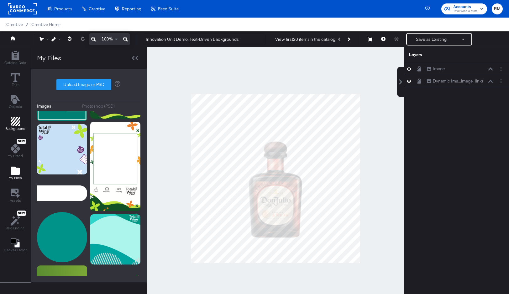
click at [16, 127] on span "Background" at bounding box center [15, 128] width 20 height 5
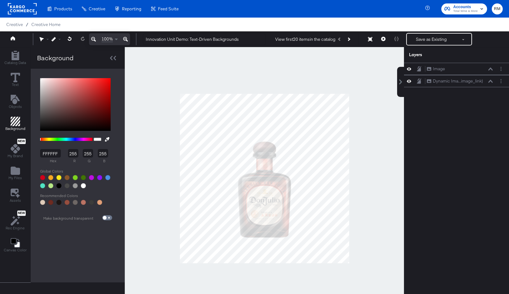
click at [42, 186] on div at bounding box center [42, 185] width 5 height 5
type input "50E3C2"
type input "80"
type input "227"
type input "194"
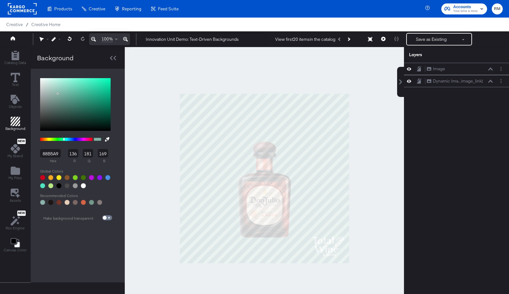
click at [61, 203] on div at bounding box center [76, 202] width 72 height 5
click at [60, 203] on div at bounding box center [76, 202] width 72 height 5
click at [50, 186] on div at bounding box center [50, 185] width 5 height 5
type input "B8E986"
type input "184"
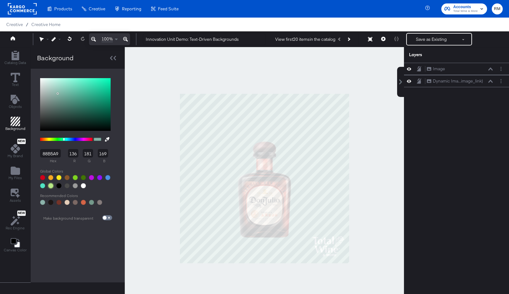
type input "233"
type input "134"
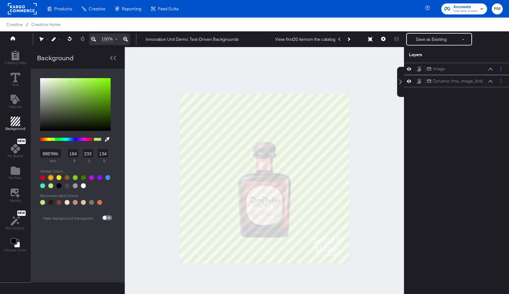
click at [49, 177] on div at bounding box center [50, 177] width 5 height 5
type input "F5A623"
type input "245"
type input "166"
type input "35"
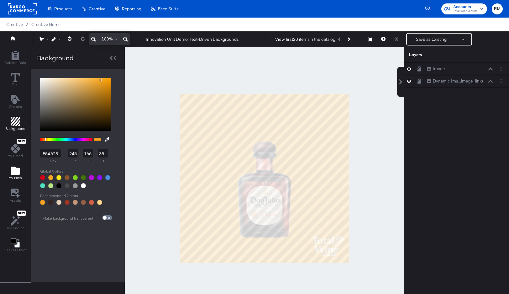
click at [8, 179] on button "My Files" at bounding box center [15, 173] width 21 height 18
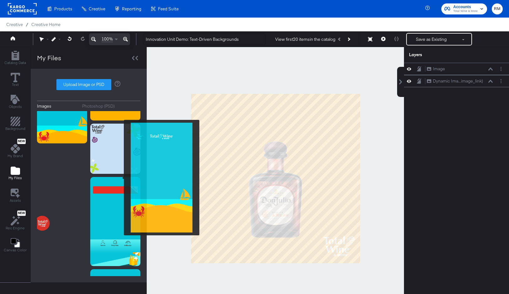
scroll to position [771, 0]
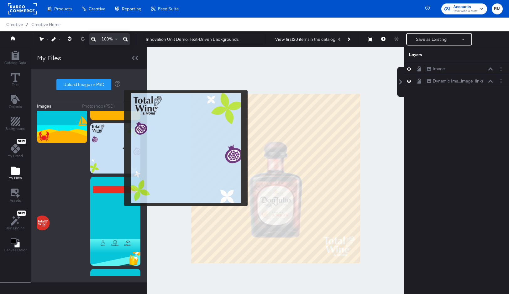
click at [120, 148] on img at bounding box center [115, 148] width 50 height 50
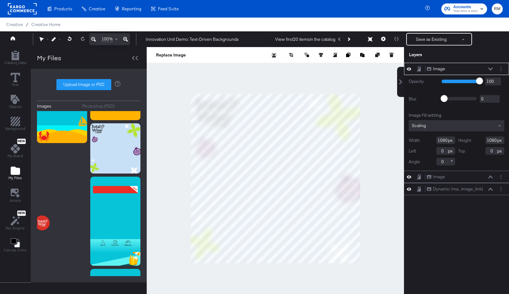
click at [453, 122] on div "Scaling" at bounding box center [457, 125] width 96 height 11
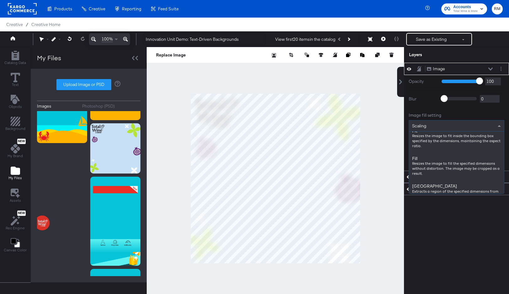
scroll to position [88, 0]
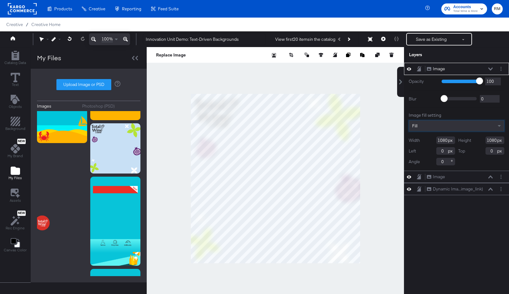
click at [490, 67] on button at bounding box center [490, 69] width 5 height 4
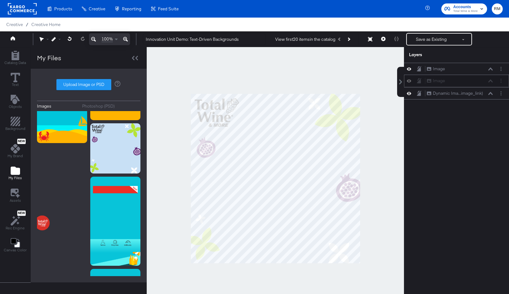
drag, startPoint x: 483, startPoint y: 67, endPoint x: 483, endPoint y: 81, distance: 14.4
click at [502, 69] on button "Layer Options" at bounding box center [501, 68] width 7 height 7
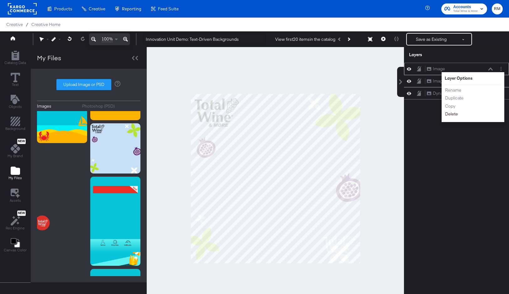
click at [451, 113] on button "Delete" at bounding box center [451, 114] width 13 height 7
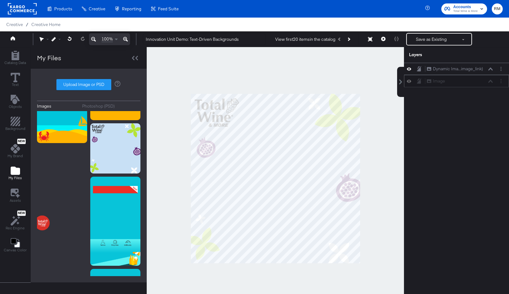
drag, startPoint x: 466, startPoint y: 67, endPoint x: 466, endPoint y: 82, distance: 15.4
click at [466, 82] on div "Image Image" at bounding box center [459, 81] width 66 height 7
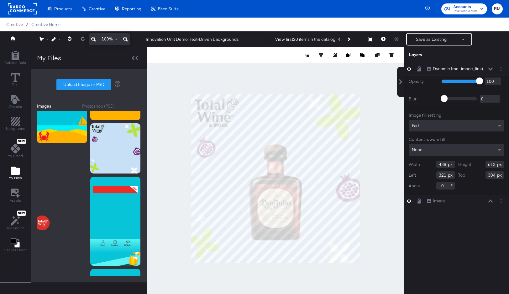
type input "328"
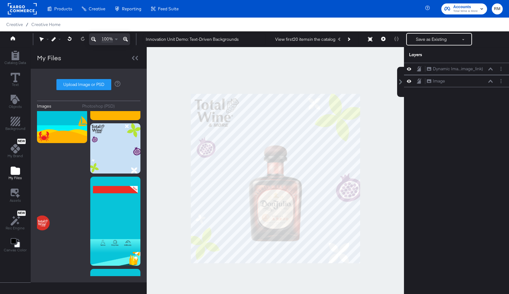
click at [371, 214] on div at bounding box center [275, 178] width 257 height 263
click at [501, 84] on div "Image Image" at bounding box center [456, 81] width 105 height 12
click at [14, 121] on icon "Add Rectangle" at bounding box center [15, 121] width 9 height 9
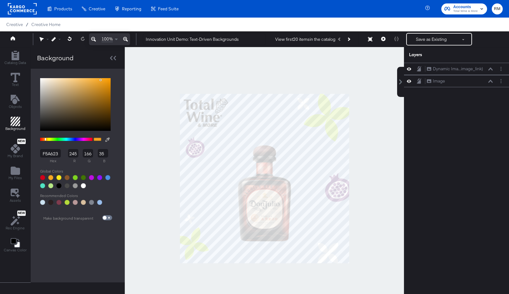
click at [107, 136] on button at bounding box center [107, 140] width 10 height 12
type input "C8E0F5"
type input "200"
type input "224"
type input "245"
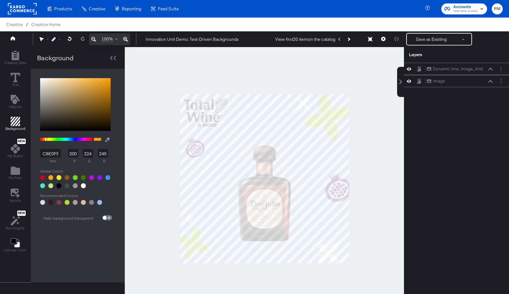
click at [215, 202] on div at bounding box center [264, 178] width 279 height 263
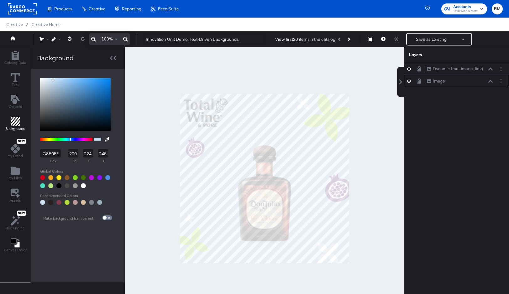
click at [409, 83] on icon at bounding box center [409, 80] width 4 height 5
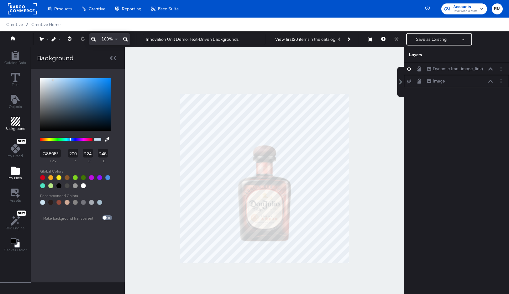
click at [14, 169] on icon "Add Files" at bounding box center [15, 170] width 9 height 8
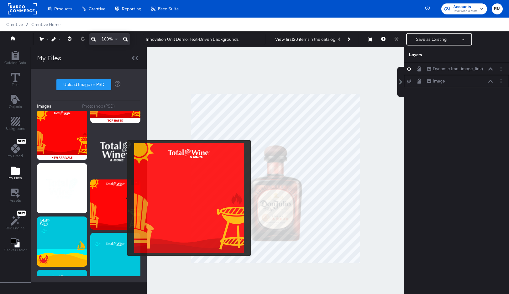
scroll to position [569, 0]
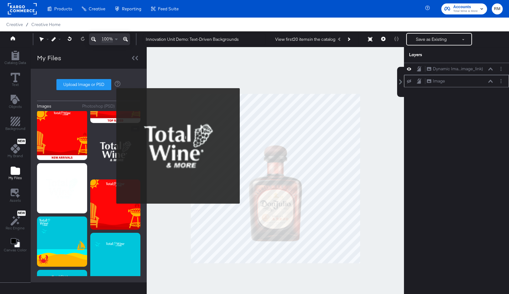
click at [112, 146] on img at bounding box center [115, 151] width 50 height 50
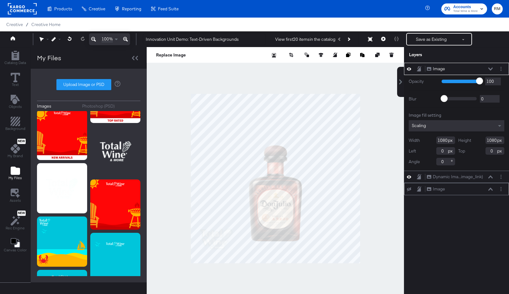
type input "309"
type input "809"
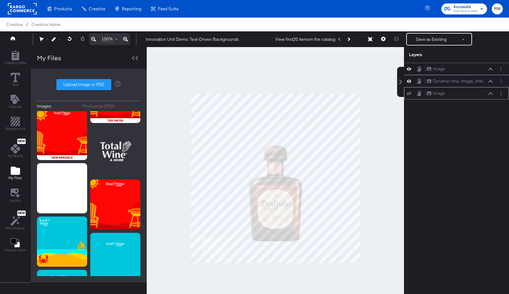
click at [259, 277] on div at bounding box center [275, 178] width 257 height 263
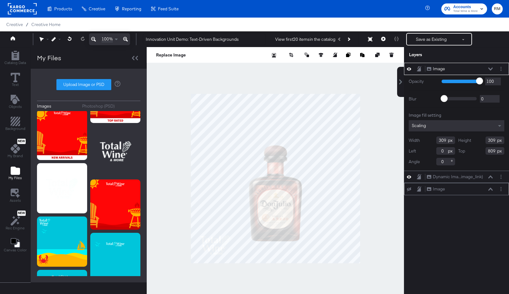
type input "807"
type input "321"
type input "326"
type input "790"
type input "-5"
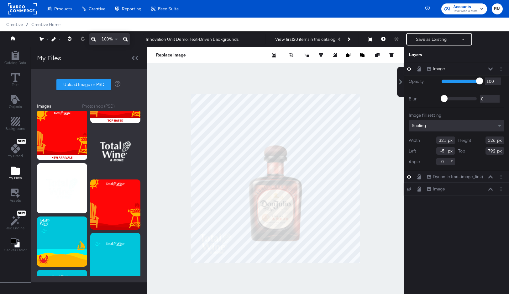
type input "793"
type input "-9"
type input "794"
type input "-10"
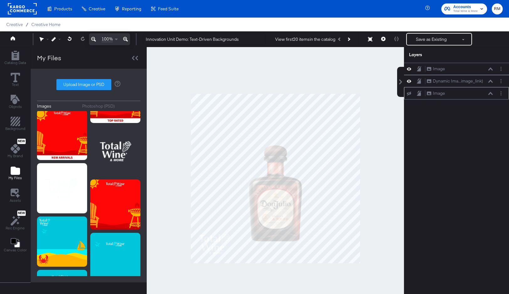
click at [225, 289] on div at bounding box center [275, 178] width 257 height 263
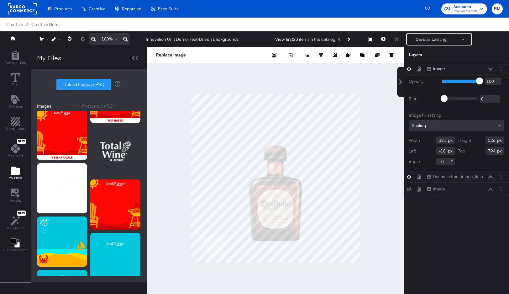
type input "795"
type input "-11"
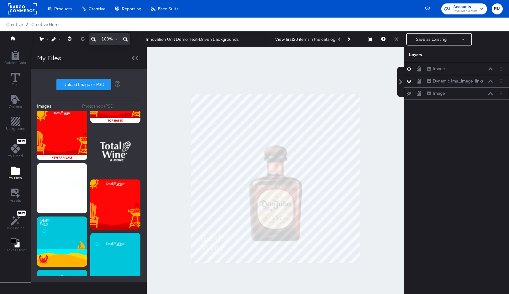
click at [235, 289] on div at bounding box center [275, 178] width 257 height 263
click at [18, 117] on icon "Add Rectangle" at bounding box center [15, 121] width 9 height 9
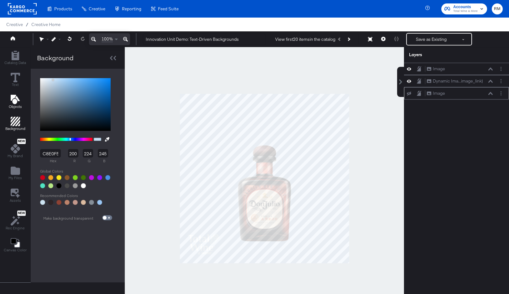
click at [17, 106] on span "Objects" at bounding box center [15, 106] width 13 height 5
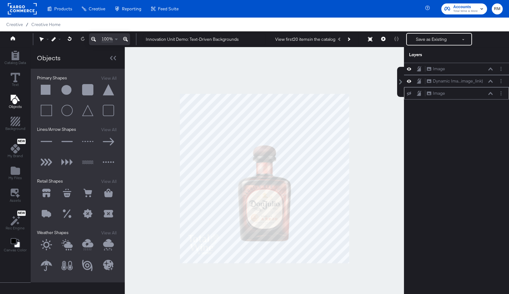
click at [66, 91] on button at bounding box center [67, 90] width 19 height 19
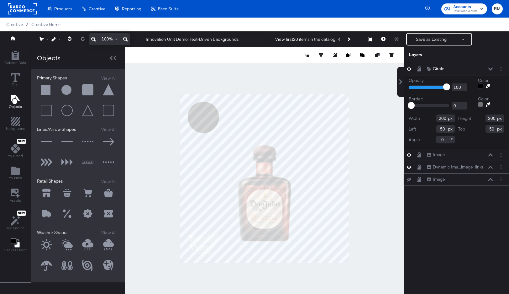
click at [149, 170] on div at bounding box center [264, 178] width 279 height 263
type input "-190"
type input "440"
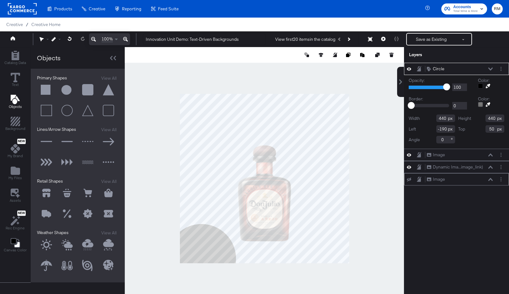
click at [211, 264] on div at bounding box center [264, 178] width 279 height 263
type input "-82"
type input "830"
click at [490, 67] on div "Circle Circle" at bounding box center [459, 68] width 66 height 7
drag, startPoint x: 477, startPoint y: 68, endPoint x: 477, endPoint y: 76, distance: 7.5
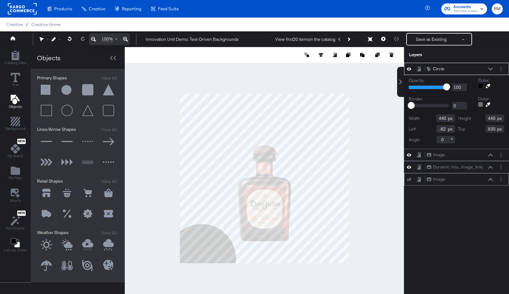
click at [477, 76] on div "Circle Circle Opacity: 1 100 100 Color: Border: 0 218 0 Color: Width 440 Height…" at bounding box center [456, 106] width 105 height 86
click at [489, 69] on icon at bounding box center [490, 68] width 4 height 3
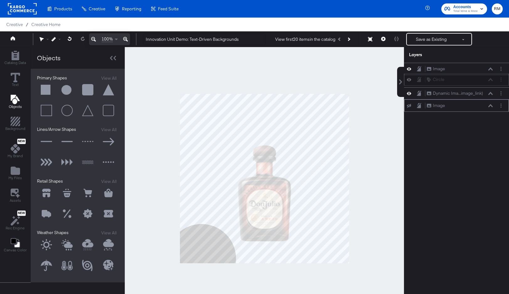
drag, startPoint x: 481, startPoint y: 68, endPoint x: 481, endPoint y: 81, distance: 12.2
click at [481, 81] on div "Circle Circle" at bounding box center [459, 79] width 66 height 7
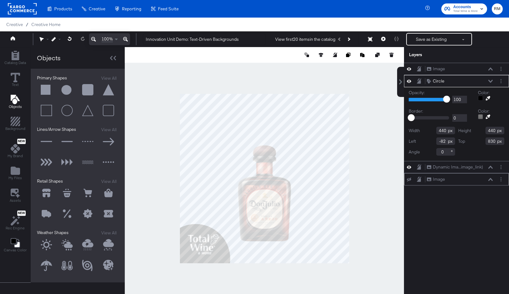
type input "-119"
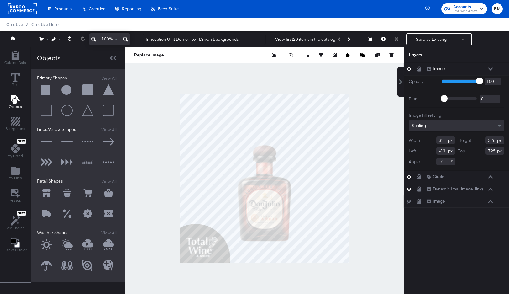
type input "-21"
type input "813"
click at [238, 273] on div at bounding box center [264, 178] width 279 height 263
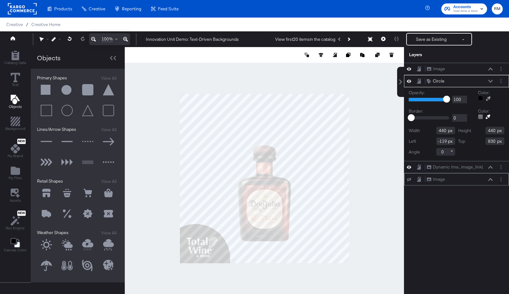
click at [486, 98] on icon at bounding box center [488, 98] width 4 height 4
click at [324, 152] on div at bounding box center [264, 178] width 279 height 263
click at [480, 98] on div at bounding box center [480, 98] width 5 height 5
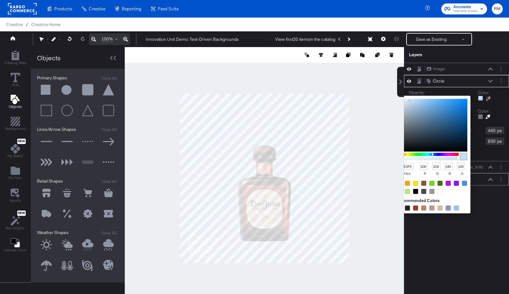
type input "758DA2"
type input "117"
type input "141"
type input "162"
click at [416, 118] on div at bounding box center [432, 125] width 70 height 53
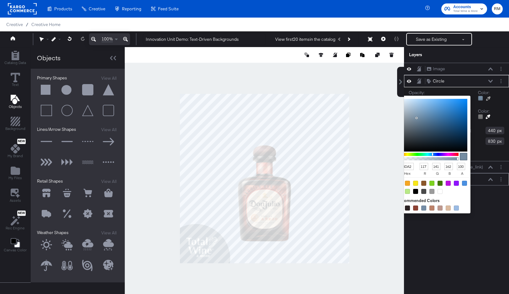
type input "60829F"
type input "96"
type input "130"
type input "159"
click at [425, 118] on div at bounding box center [432, 125] width 70 height 53
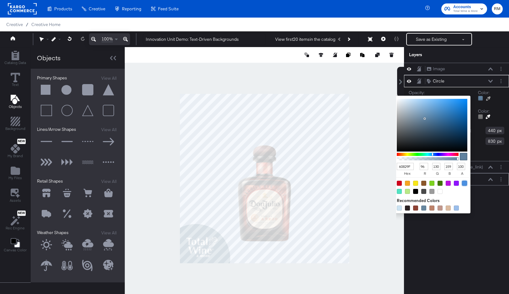
click at [466, 181] on div at bounding box center [464, 182] width 5 height 5
type input "4A90E2"
type input "74"
type input "144"
type input "226"
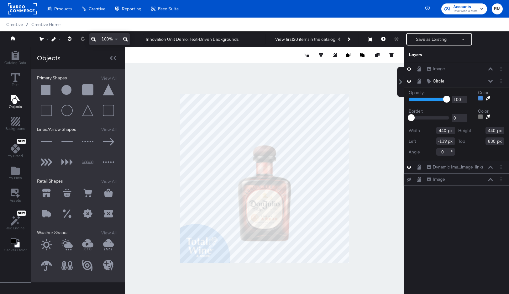
click at [442, 243] on div "Image Image Circle Circle Opacity: 1 100 100 Color: Border: 0 218 0 Color: Widt…" at bounding box center [452, 181] width 113 height 237
click at [402, 236] on div at bounding box center [264, 178] width 279 height 263
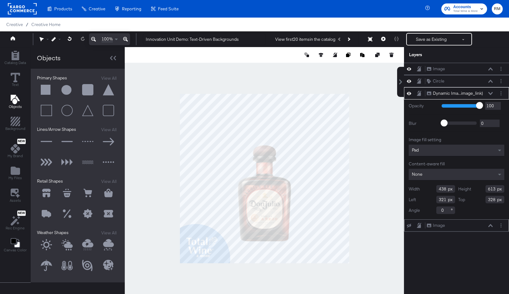
type input "288"
click at [380, 194] on div at bounding box center [264, 178] width 279 height 263
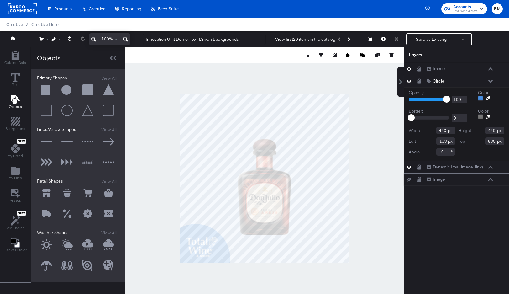
click at [479, 97] on div at bounding box center [480, 98] width 5 height 5
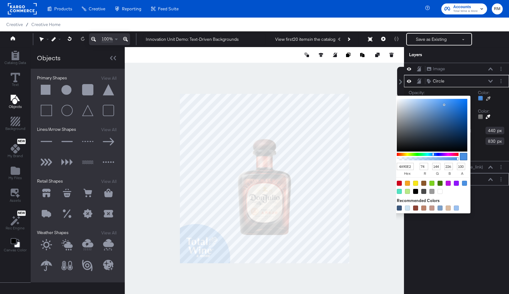
click at [408, 191] on div at bounding box center [407, 191] width 5 height 5
type input "B8E986"
type input "184"
type input "233"
type input "134"
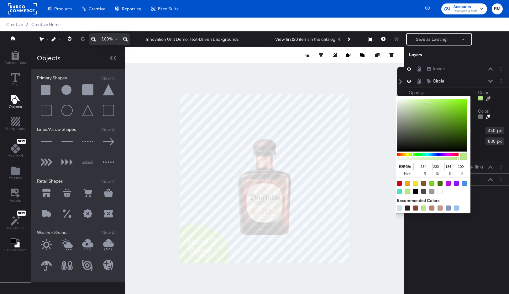
type input "82C63C"
type input "130"
type input "198"
type input "60"
click at [446, 110] on div at bounding box center [432, 125] width 70 height 53
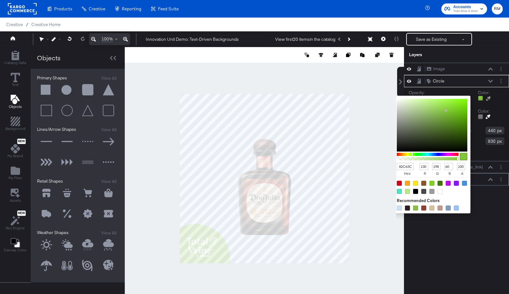
type input "599F10"
type input "89"
type input "159"
type input "16"
click at [460, 118] on div at bounding box center [432, 125] width 70 height 53
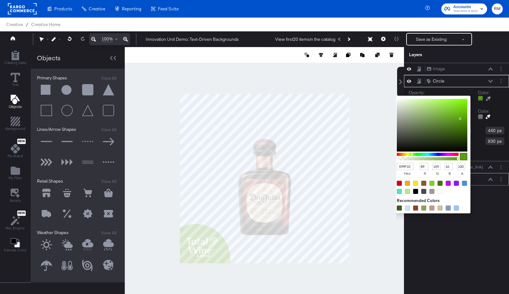
type input "64AE16"
type input "100"
type input "174"
type input "22"
click at [458, 115] on div at bounding box center [432, 125] width 70 height 53
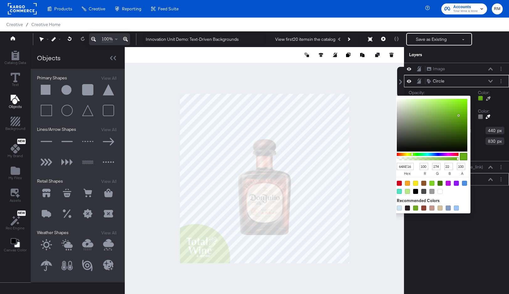
type input "EDF0F2"
type input "237"
type input "240"
type input "242"
click at [385, 249] on div at bounding box center [264, 178] width 279 height 263
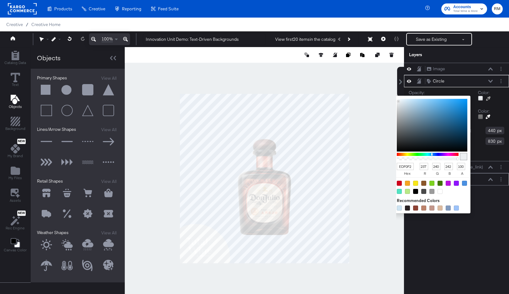
type input "F2F0ED"
type input "242"
type input "237"
click at [402, 155] on div at bounding box center [428, 154] width 62 height 3
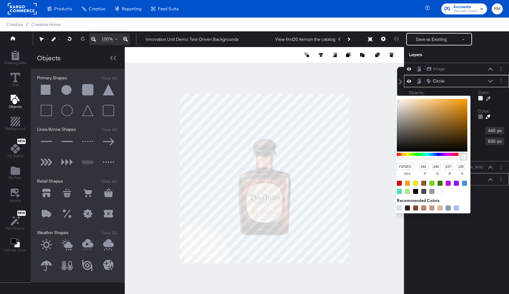
type input "887353"
type input "136"
type input "115"
type input "83"
click at [424, 123] on div at bounding box center [432, 125] width 70 height 53
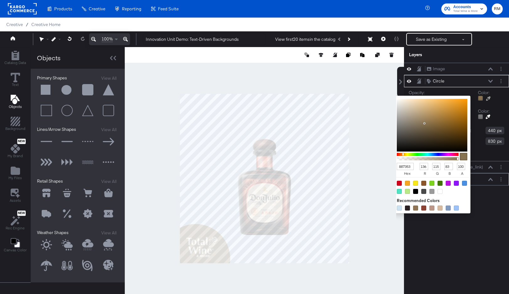
type input "AD6D0C"
type input "173"
type input "109"
type input "12"
click at [462, 116] on div at bounding box center [432, 125] width 70 height 53
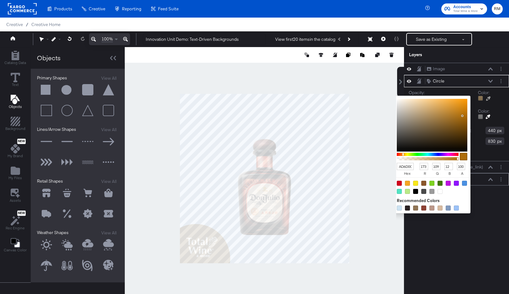
type input "C27807"
type input "194"
type input "120"
type input "7"
type input "C37907"
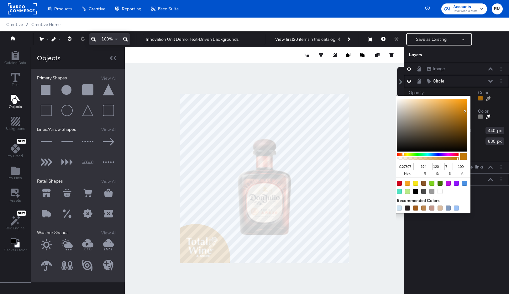
type input "195"
type input "121"
type input "CC7C01"
type input "204"
type input "124"
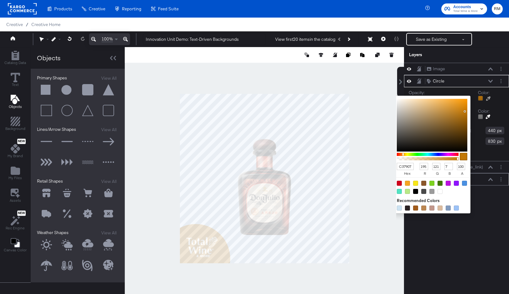
type input "1"
type input "D17F00"
type input "209"
type input "127"
type input "0"
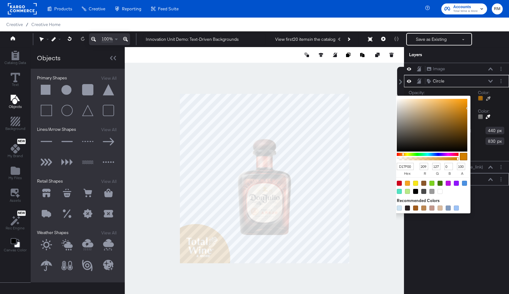
type input "D38000"
type input "211"
type input "128"
drag, startPoint x: 465, startPoint y: 111, endPoint x: 469, endPoint y: 108, distance: 5.8
click at [469, 108] on div "D38000 hex 211 r 128 g 0 b 100 a" at bounding box center [432, 154] width 77 height 117
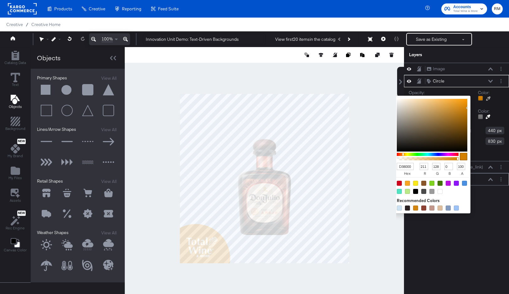
type input "D36000"
type input "96"
click at [401, 154] on div at bounding box center [428, 154] width 62 height 3
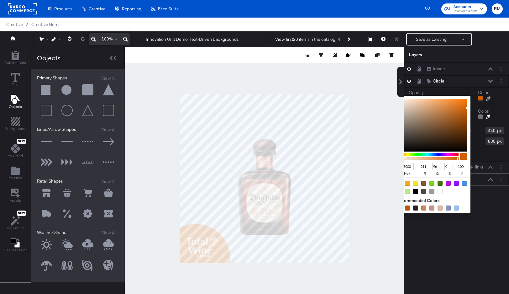
click at [403, 63] on div "Catalog Data Text Objects Background New My Brand My Files Assets New Rec Engin…" at bounding box center [254, 55] width 509 height 16
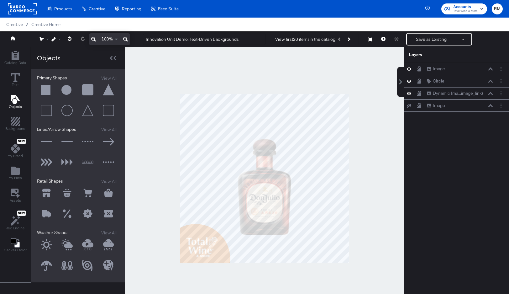
click at [384, 258] on div at bounding box center [264, 178] width 279 height 263
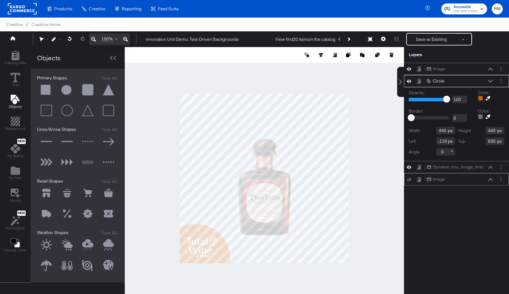
click at [479, 97] on div at bounding box center [480, 98] width 5 height 5
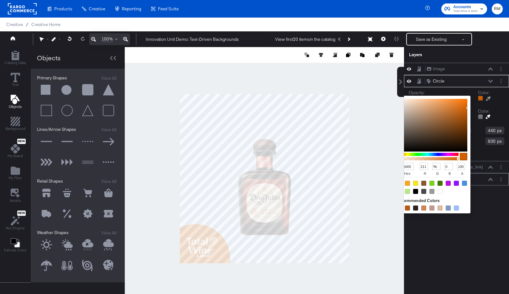
type input "D300B4"
type input "0"
type input "180"
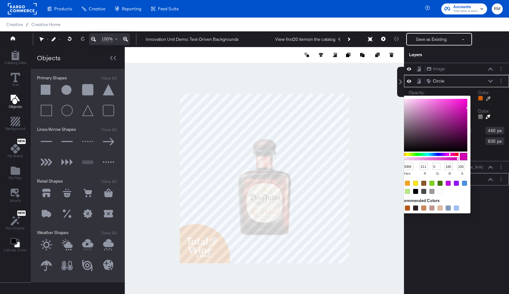
click at [450, 154] on div at bounding box center [428, 154] width 62 height 3
type input "C500D3"
type input "197"
type input "211"
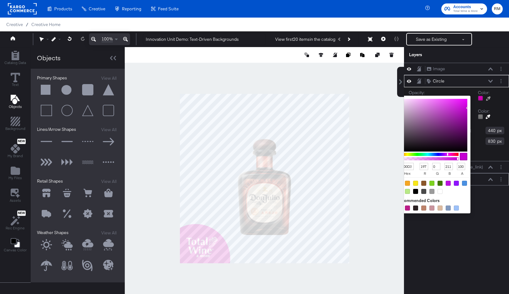
click at [447, 154] on div at bounding box center [428, 154] width 62 height 3
type input "1800D3"
type input "24"
click at [439, 153] on div at bounding box center [428, 154] width 62 height 3
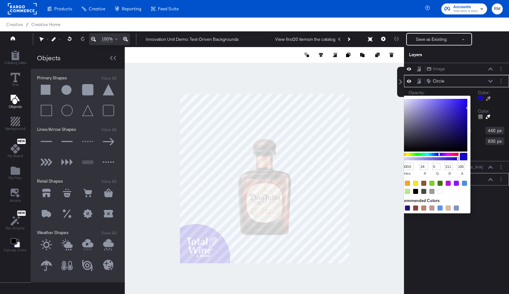
type input "3924D7"
type input "57"
type input "36"
type input "215"
click at [455, 107] on div at bounding box center [432, 125] width 70 height 53
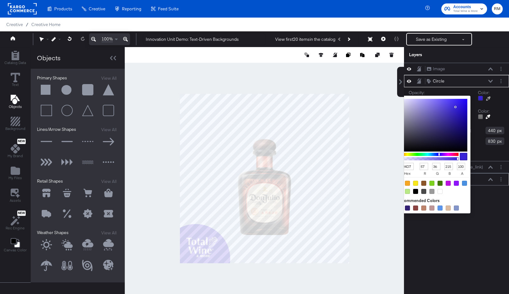
type input "245CD7"
type input "36"
type input "92"
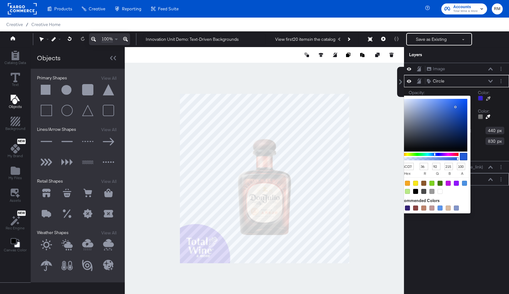
click at [435, 155] on div at bounding box center [428, 154] width 62 height 3
click at [432, 246] on div "Image Image Circle Circle Opacity: 1 100 100 Color: 245CD7 hex 36 r 92 g 215 b …" at bounding box center [456, 181] width 105 height 237
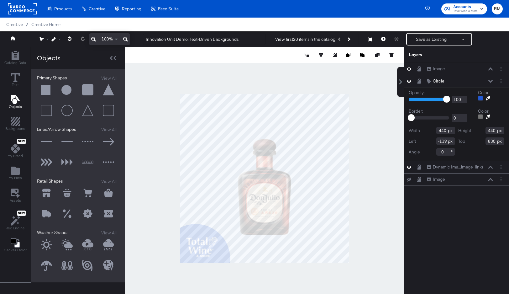
click at [432, 246] on div "Image Image Circle Circle Opacity: 1 100 100 Color: Border: 0 218 0 Color: Widt…" at bounding box center [456, 181] width 105 height 237
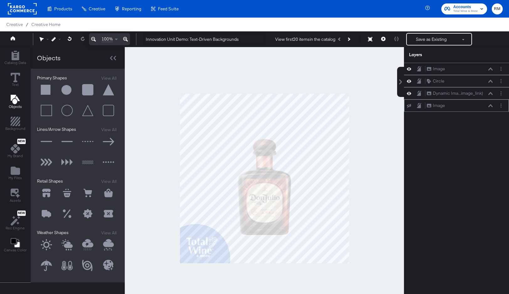
click at [372, 201] on div at bounding box center [264, 178] width 279 height 263
click at [427, 39] on button "Save as Existing" at bounding box center [431, 39] width 49 height 11
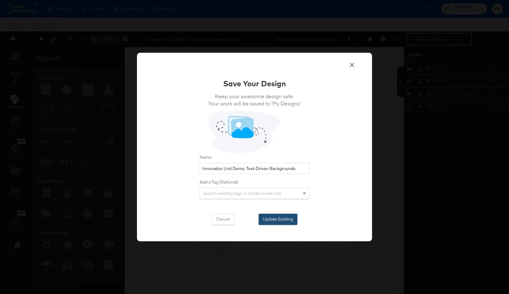
click at [276, 214] on button "Update Existing" at bounding box center [277, 218] width 39 height 11
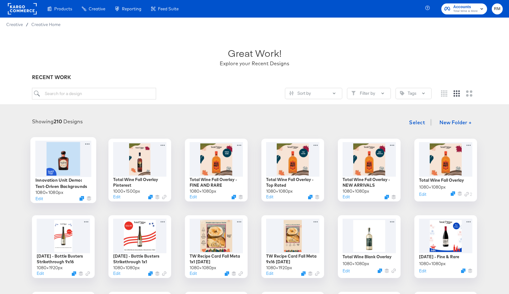
click at [74, 158] on div at bounding box center [63, 158] width 56 height 36
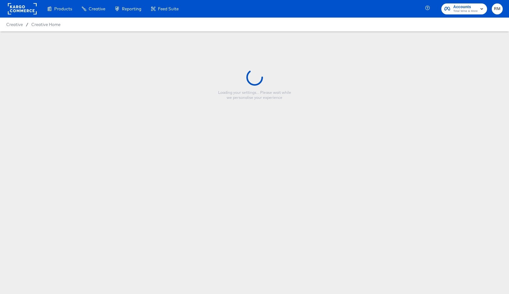
type input "Innovation Unit Demo: Text-Driven Backgrounds"
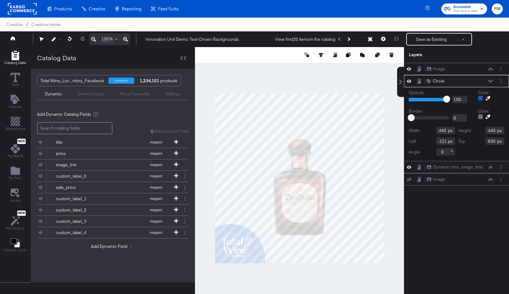
type input "-122"
type input "831"
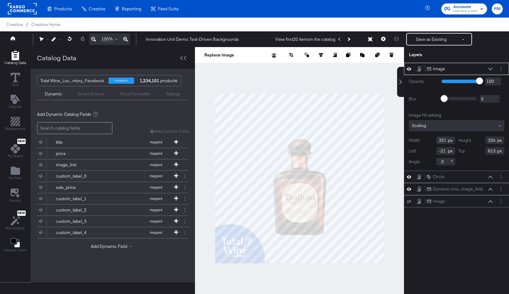
type input "-31"
type input "817"
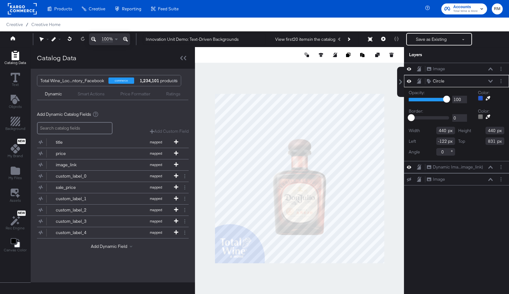
click at [480, 98] on div at bounding box center [480, 98] width 5 height 5
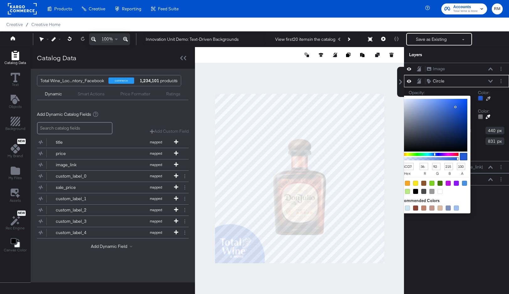
type input "0C2D76"
type input "12"
type input "45"
type input "118"
click at [460, 127] on div at bounding box center [432, 125] width 70 height 53
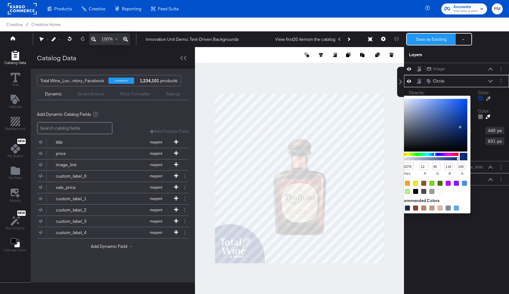
click at [424, 37] on button "Save as Existing" at bounding box center [431, 39] width 49 height 11
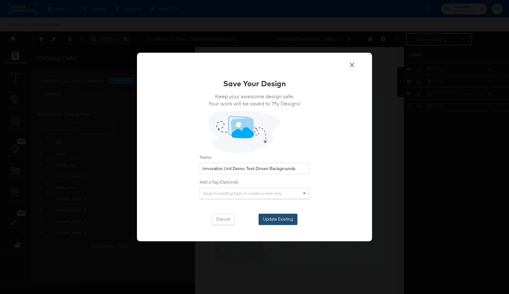
click at [283, 213] on div "Cancel Update Existing" at bounding box center [255, 218] width 110 height 11
click at [278, 217] on button "Update Existing" at bounding box center [277, 218] width 39 height 11
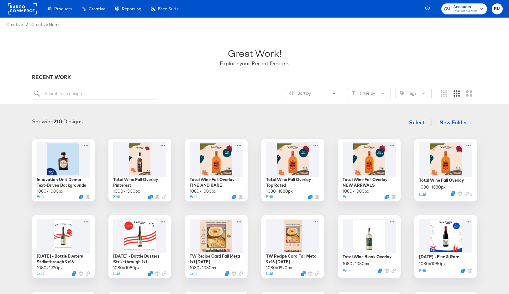
click at [471, 4] on span "Accounts" at bounding box center [465, 7] width 24 height 7
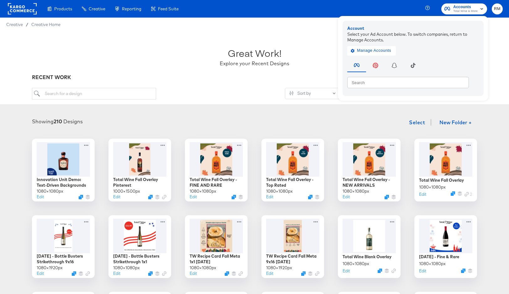
click at [370, 44] on div "Manage Accounts" at bounding box center [413, 49] width 132 height 13
click at [370, 50] on span "Manage Accounts" at bounding box center [371, 50] width 39 height 7
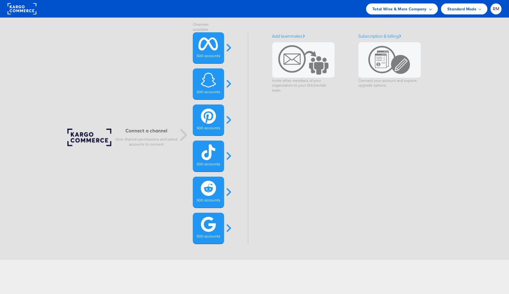
click at [405, 8] on span "Total Wine & More Company" at bounding box center [399, 9] width 55 height 7
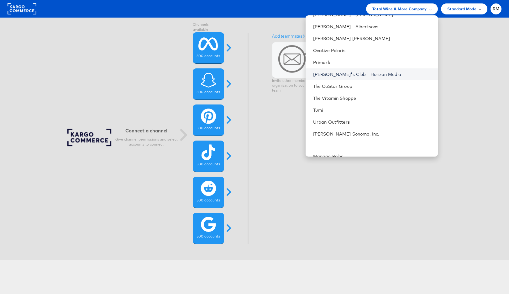
scroll to position [290, 0]
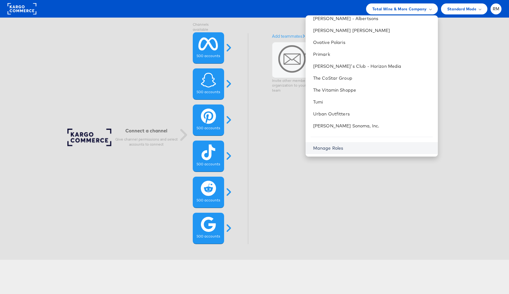
click at [343, 147] on link "Manage Roles" at bounding box center [328, 148] width 30 height 6
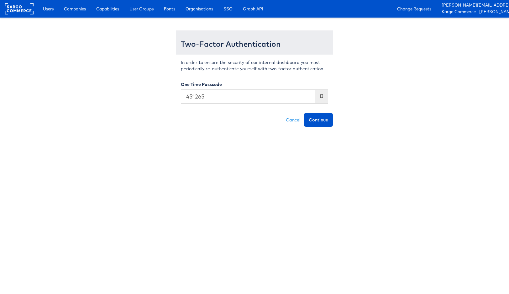
type input "451265"
click at [304, 113] on button "Continue" at bounding box center [318, 120] width 29 height 14
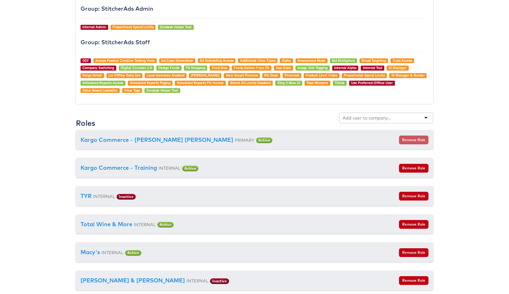
scroll to position [634, 0]
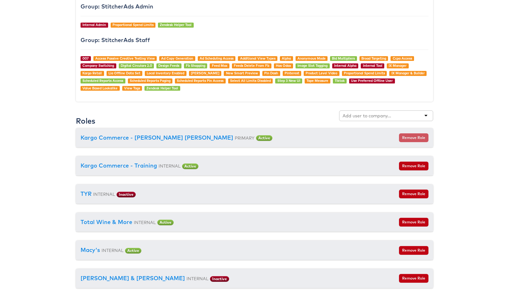
click at [381, 119] on div at bounding box center [386, 115] width 94 height 11
type input "doord"
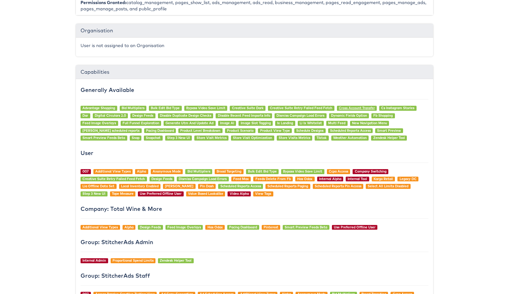
scroll to position [393, 0]
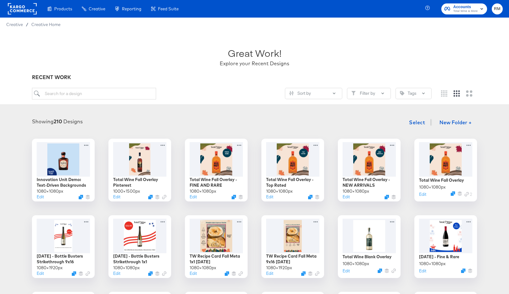
click at [457, 6] on span "Accounts" at bounding box center [465, 7] width 24 height 7
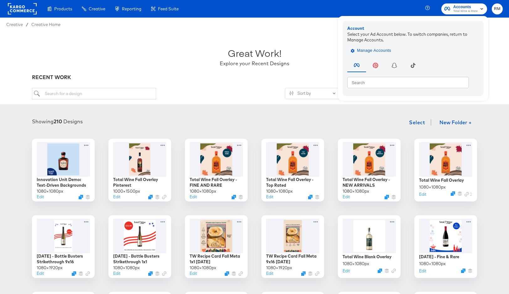
click at [385, 47] on span "Manage Accounts" at bounding box center [371, 50] width 39 height 7
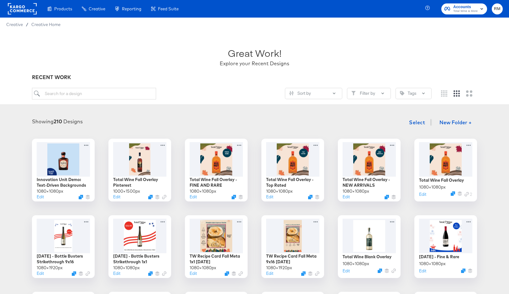
click at [462, 13] on span "Total Wine & More" at bounding box center [465, 11] width 24 height 5
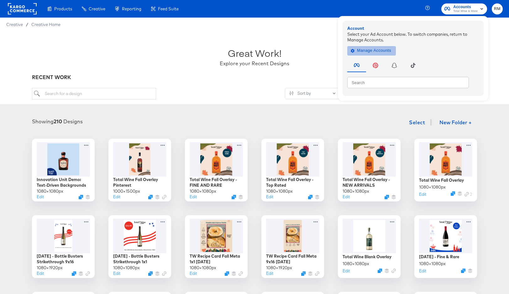
click at [364, 53] on span "Manage Accounts" at bounding box center [371, 50] width 39 height 7
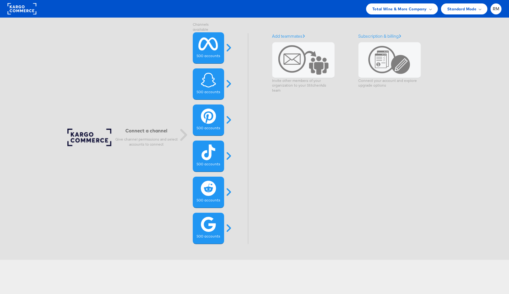
click at [373, 20] on div "Connect a channel Give channel permissions and select accounts to connect Chann…" at bounding box center [251, 139] width 531 height 242
click at [375, 1] on div "Total Wine & More Company Switch Company Albertsons - AMC Aldi American Eagle O…" at bounding box center [254, 9] width 509 height 18
click at [375, 5] on div "Total Wine & More Company" at bounding box center [402, 8] width 72 height 11
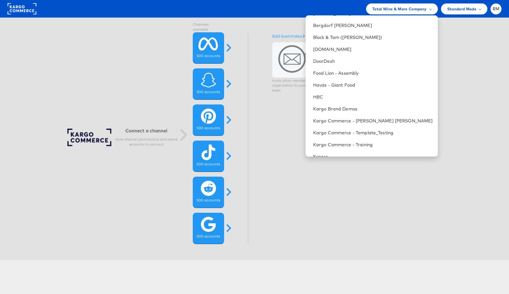
scroll to position [116, 0]
click at [371, 60] on link "DoorDash" at bounding box center [373, 62] width 120 height 6
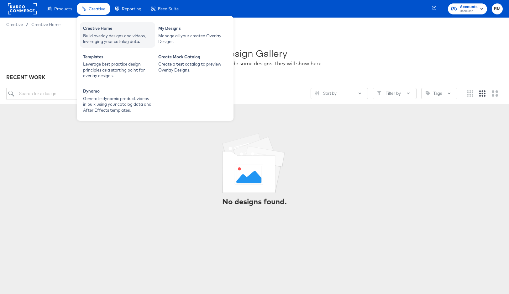
click at [97, 41] on div "Build overlay designs and videos, leveraging your catalog data." at bounding box center [117, 39] width 69 height 12
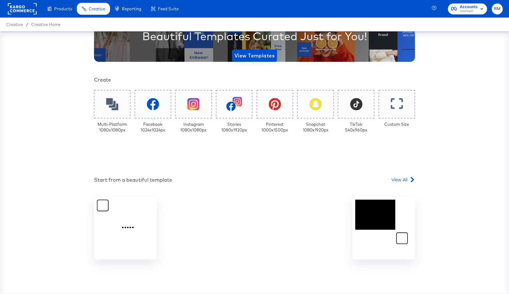
scroll to position [86, 0]
click at [126, 108] on div at bounding box center [112, 103] width 38 height 29
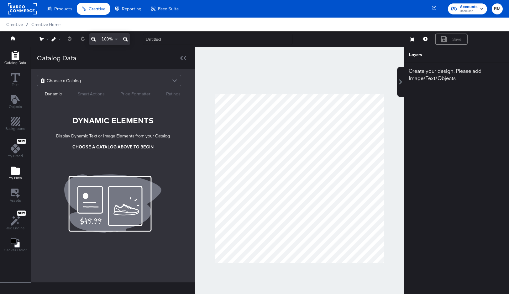
click at [17, 175] on icon "Add Files" at bounding box center [15, 170] width 9 height 9
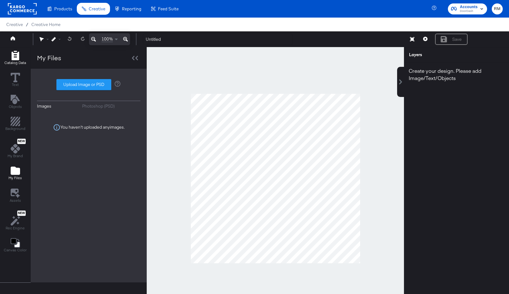
click at [20, 58] on div "Catalog Data" at bounding box center [15, 58] width 22 height 14
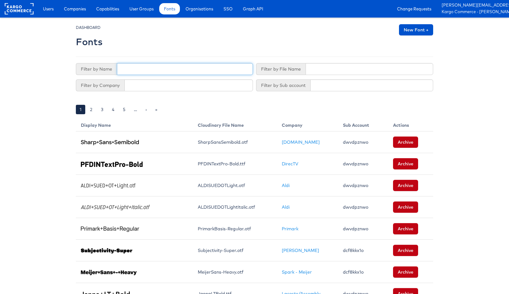
click at [136, 69] on input "text" at bounding box center [185, 69] width 136 height 12
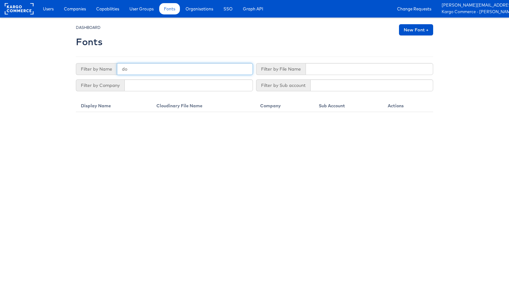
type input "d"
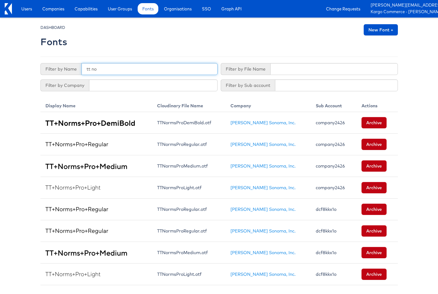
type input "tt no"
click at [374, 28] on link "New Font +" at bounding box center [380, 29] width 34 height 11
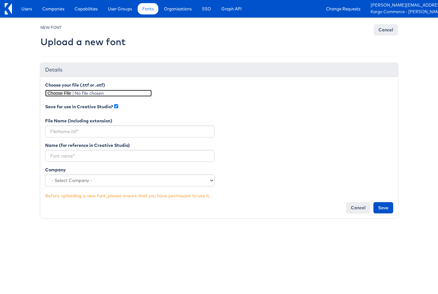
click at [70, 93] on input "file" at bounding box center [98, 93] width 107 height 7
type input "C:\fakepath\TT Norms Pro Regular.otf"
type input "TT Norms Pro Regular.otf"
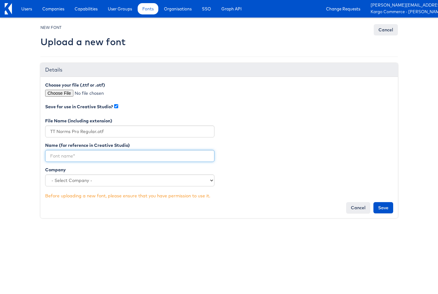
click at [118, 153] on input "text" at bounding box center [129, 156] width 169 height 12
type input "TT Norms Pro Regular"
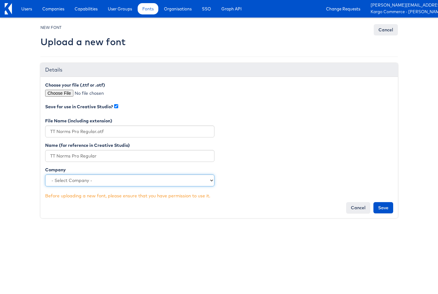
click at [131, 184] on select "- Select Company - Kargo Commerce - [PERSON_NAME] [PERSON_NAME] [PERSON_NAME] […" at bounding box center [129, 180] width 169 height 12
select select "4812"
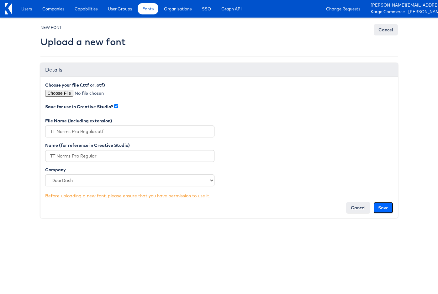
click at [385, 210] on input "Save" at bounding box center [383, 207] width 20 height 11
type input "Saving..."
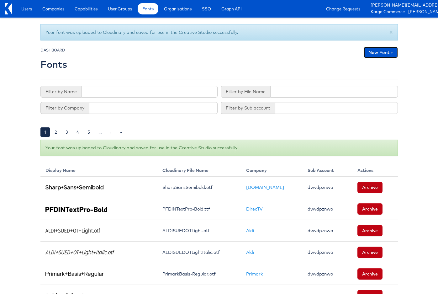
click at [380, 53] on link "New Font +" at bounding box center [380, 52] width 34 height 11
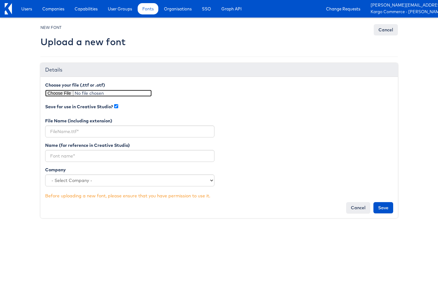
click at [66, 93] on input "file" at bounding box center [98, 93] width 107 height 7
type input "C:\fakepath\TT Norms Pro Bold.otf"
type input "TT Norms Pro Bold.otf"
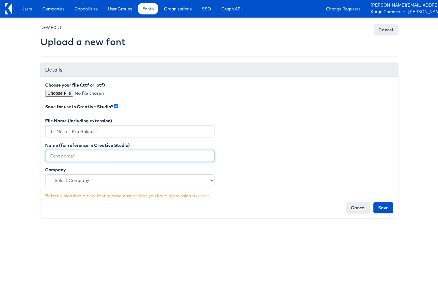
click at [117, 158] on input "text" at bounding box center [129, 156] width 169 height 12
type input "R"
type input "TT Norms Pro Bold"
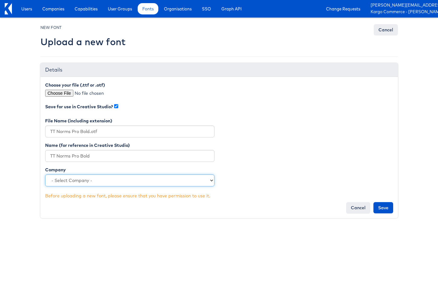
click at [115, 179] on select "- Select Company - Kargo Commerce - Rieley Moeller Lowe's Merkle - Albertsons L…" at bounding box center [129, 180] width 169 height 12
select select "4812"
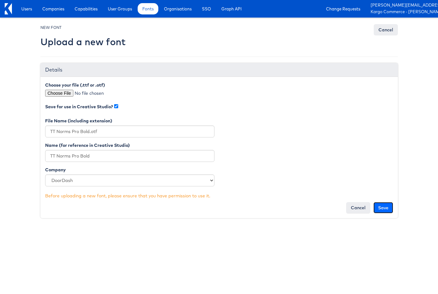
click at [381, 206] on input "Save" at bounding box center [383, 207] width 20 height 11
type input "Saving..."
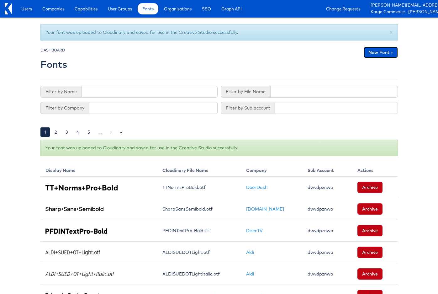
click at [387, 48] on link "New Font +" at bounding box center [380, 52] width 34 height 11
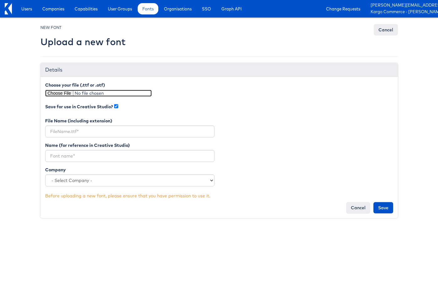
click at [59, 92] on input "file" at bounding box center [98, 93] width 107 height 7
type input "C:\fakepath\TT Norms Pro Medium.otf"
type input "TT Norms Pro Medium.otf"
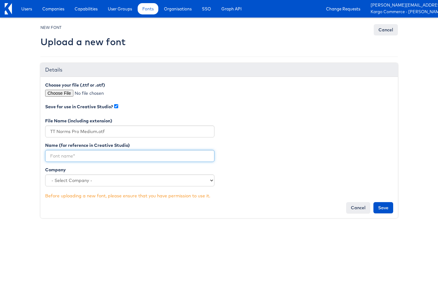
click at [156, 157] on input "text" at bounding box center [129, 156] width 169 height 12
type input "TT Norms Pro Medium"
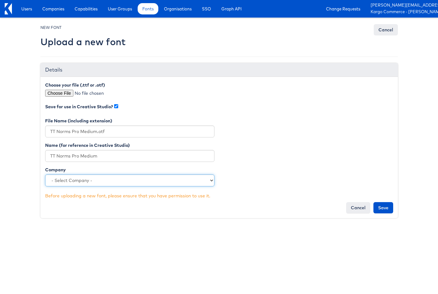
click at [168, 185] on select "- Select Company - Kargo Commerce - [PERSON_NAME] [PERSON_NAME] [PERSON_NAME] […" at bounding box center [129, 180] width 169 height 12
select select "4812"
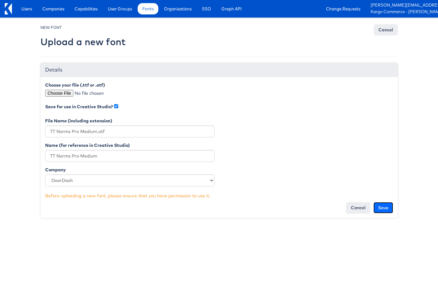
click at [380, 210] on input "Save" at bounding box center [383, 207] width 20 height 11
type input "Saving..."
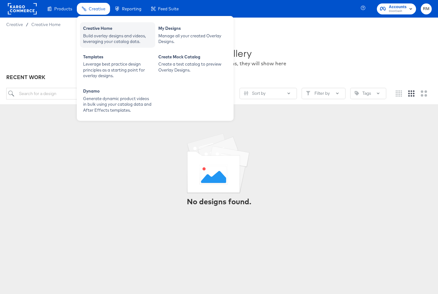
click at [90, 34] on div "Build overlay designs and videos, leveraging your catalog data." at bounding box center [117, 39] width 69 height 12
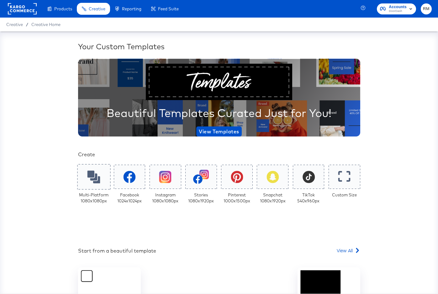
click at [93, 177] on icon at bounding box center [93, 176] width 13 height 13
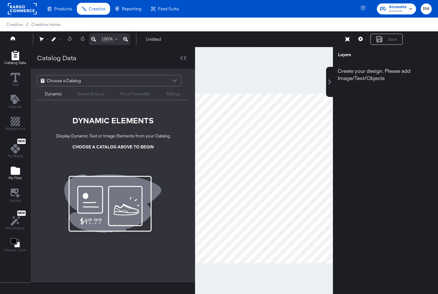
click at [18, 165] on button "My Files" at bounding box center [15, 173] width 21 height 18
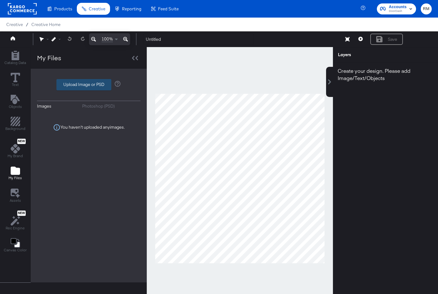
click at [105, 86] on label "Upload Image or PSD" at bounding box center [84, 84] width 54 height 11
click at [89, 85] on input "Upload Image or PSD" at bounding box center [89, 85] width 0 height 0
type input "C:\fakepath\bg.png"
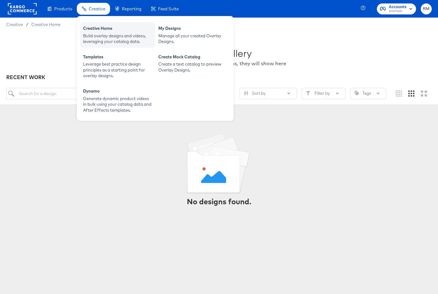
click at [95, 33] on div "Build overlay designs and videos, leveraging your catalog data." at bounding box center [117, 39] width 69 height 12
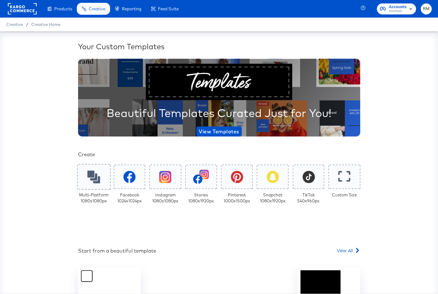
click at [88, 188] on div at bounding box center [93, 176] width 33 height 25
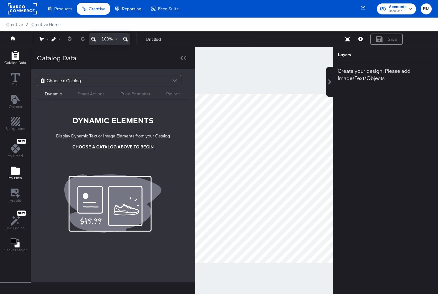
click at [13, 174] on icon "Add Files" at bounding box center [15, 170] width 9 height 8
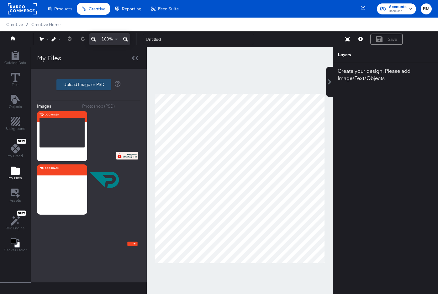
click at [97, 86] on label "Upload Image or PSD" at bounding box center [84, 84] width 54 height 11
click at [89, 85] on input "Upload Image or PSD" at bounding box center [89, 85] width 0 height 0
type input "C:\fakepath\bg.png"
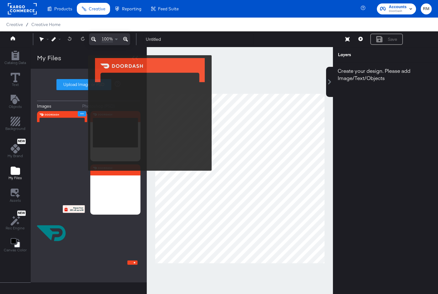
click at [84, 113] on button "Image Options" at bounding box center [82, 113] width 8 height 5
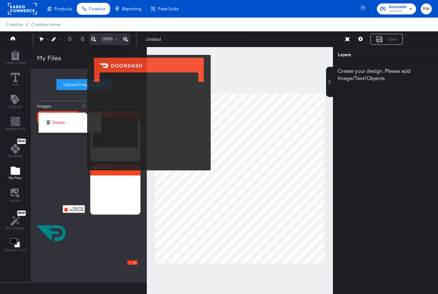
click at [83, 112] on div "Delete" at bounding box center [70, 122] width 63 height 20
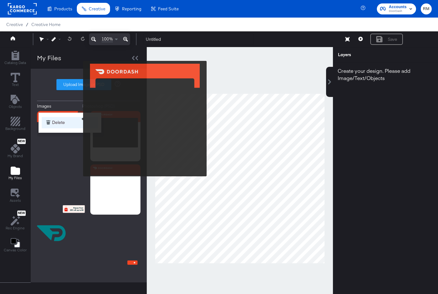
click at [79, 118] on button "Delete" at bounding box center [70, 122] width 56 height 11
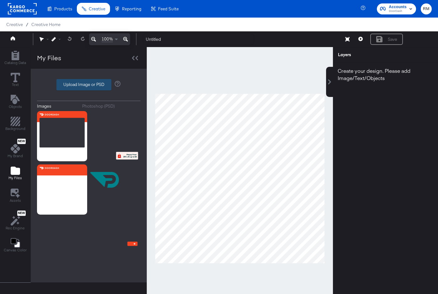
click at [75, 83] on label "Upload Image or PSD" at bounding box center [84, 84] width 54 height 11
click at [89, 85] on input "Upload Image or PSD" at bounding box center [89, 85] width 0 height 0
type input "C:\fakepath\bg.png"
